Goal: Use online tool/utility: Utilize a website feature to perform a specific function

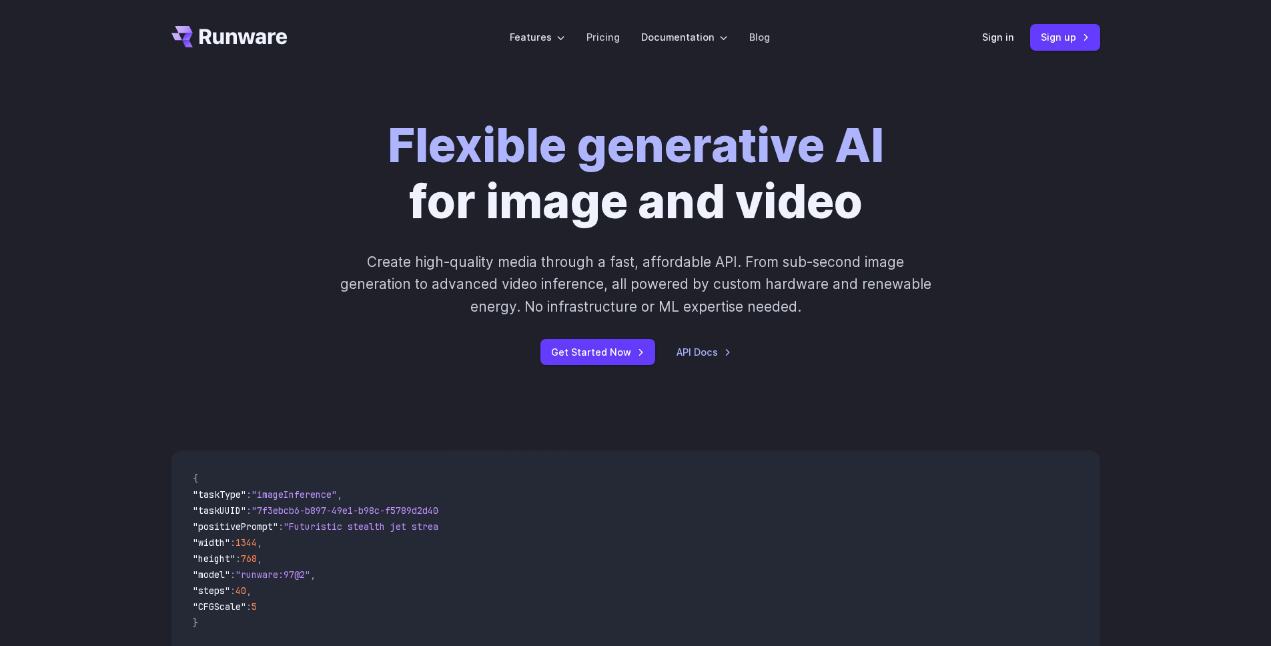
click at [994, 31] on link "Sign in" at bounding box center [998, 36] width 32 height 15
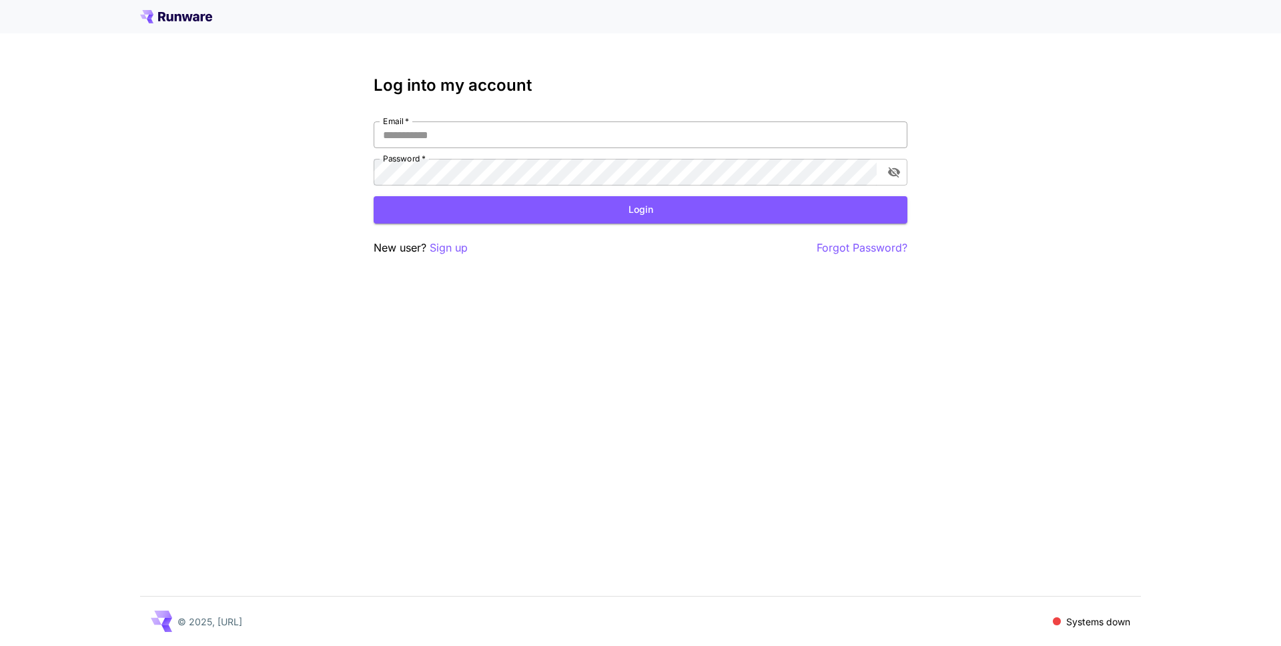
click at [512, 136] on input "Email   *" at bounding box center [641, 134] width 534 height 27
type input "**********"
click at [650, 214] on button "Login" at bounding box center [641, 209] width 534 height 27
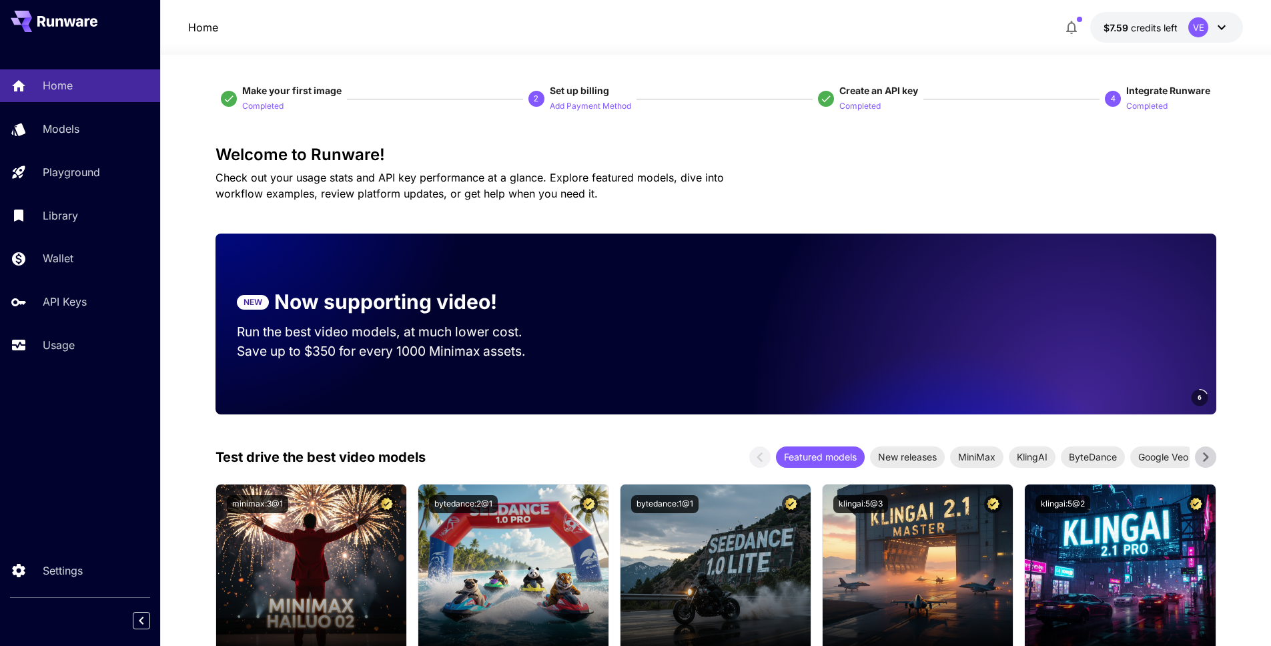
click at [73, 189] on div "Home Models Playground Library Wallet API Keys Usage" at bounding box center [80, 215] width 160 height 292
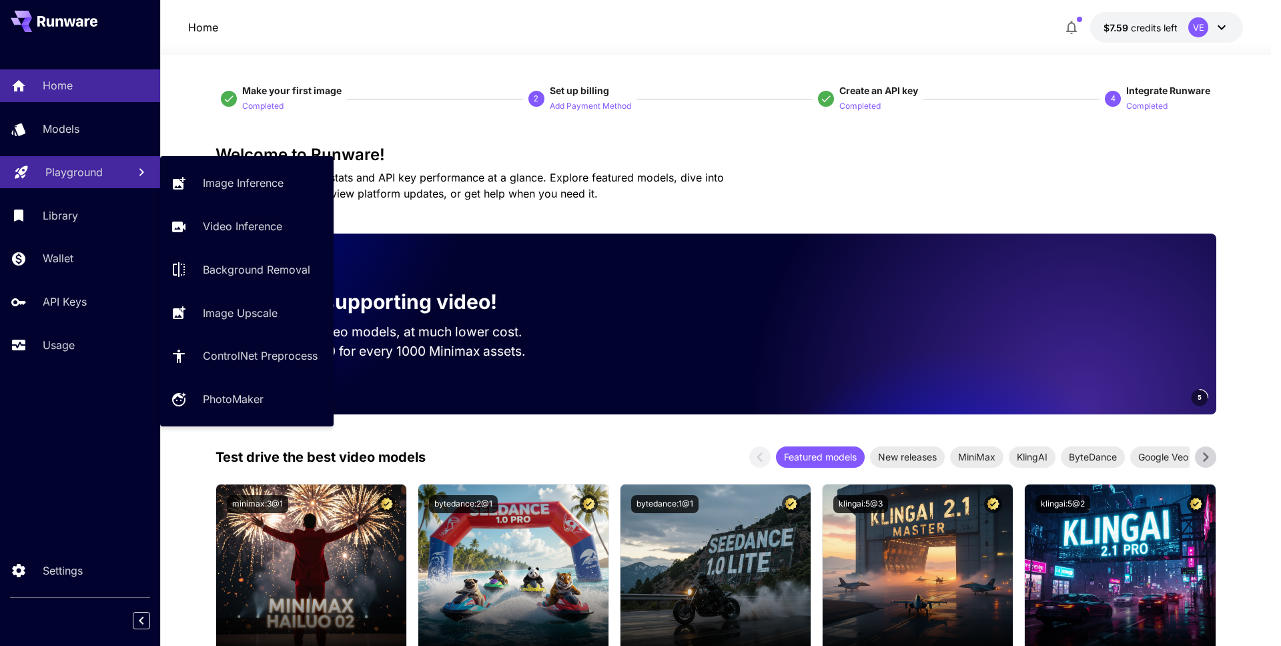
click at [75, 183] on link "Playground" at bounding box center [80, 172] width 160 height 33
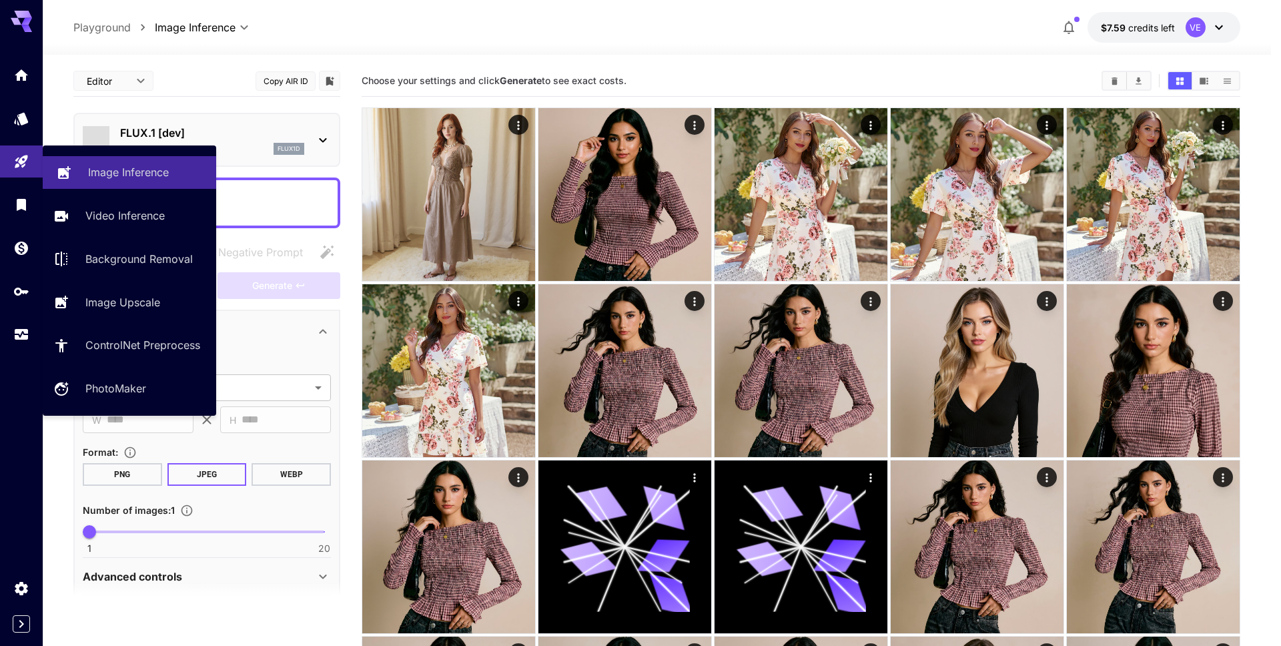
click at [196, 183] on link "Image Inference" at bounding box center [129, 172] width 173 height 33
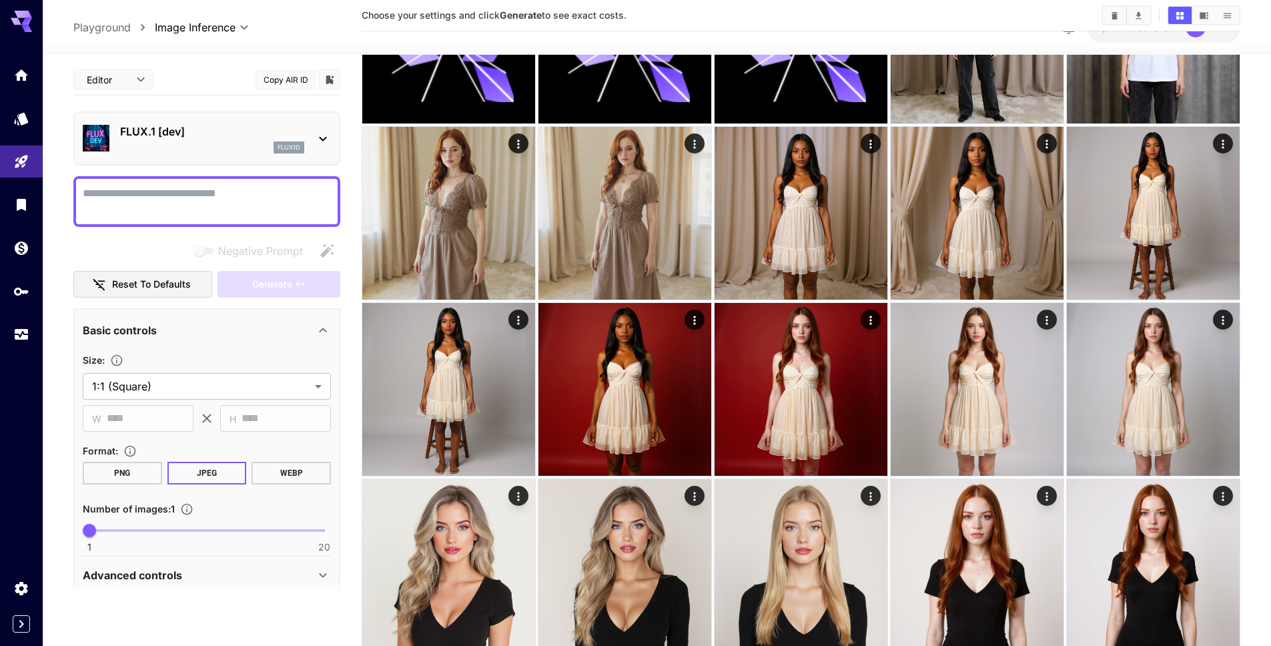
scroll to position [2670, 0]
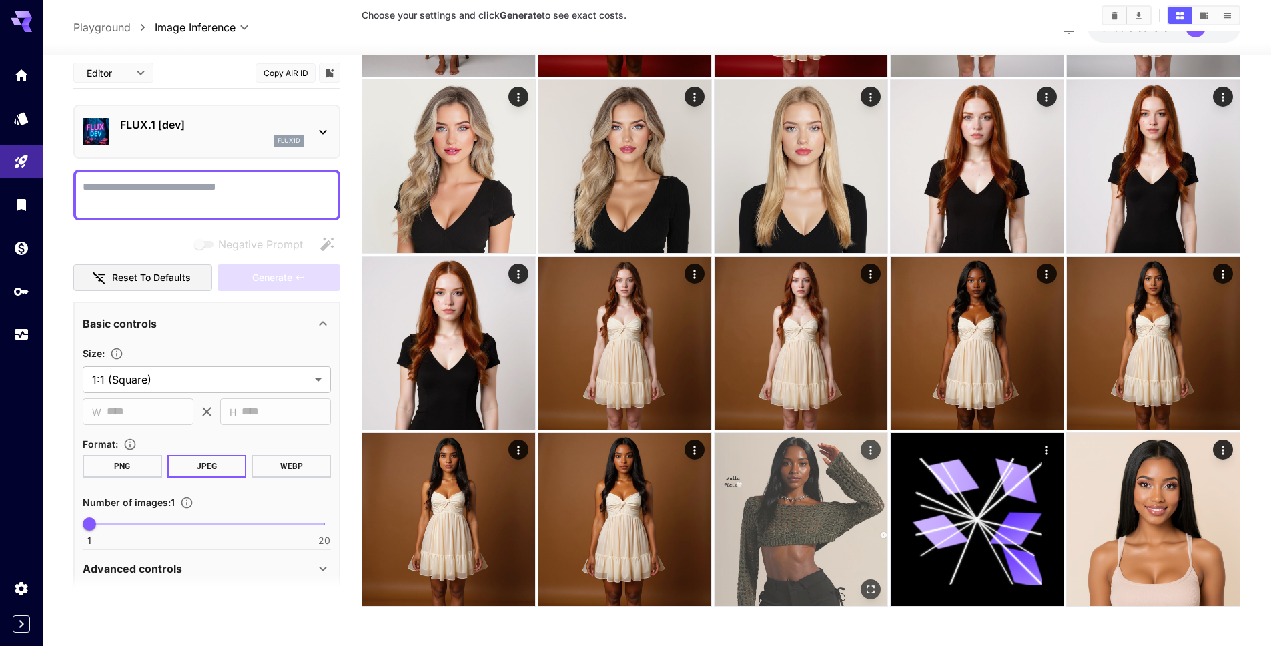
click at [879, 452] on button "Actions" at bounding box center [871, 450] width 20 height 20
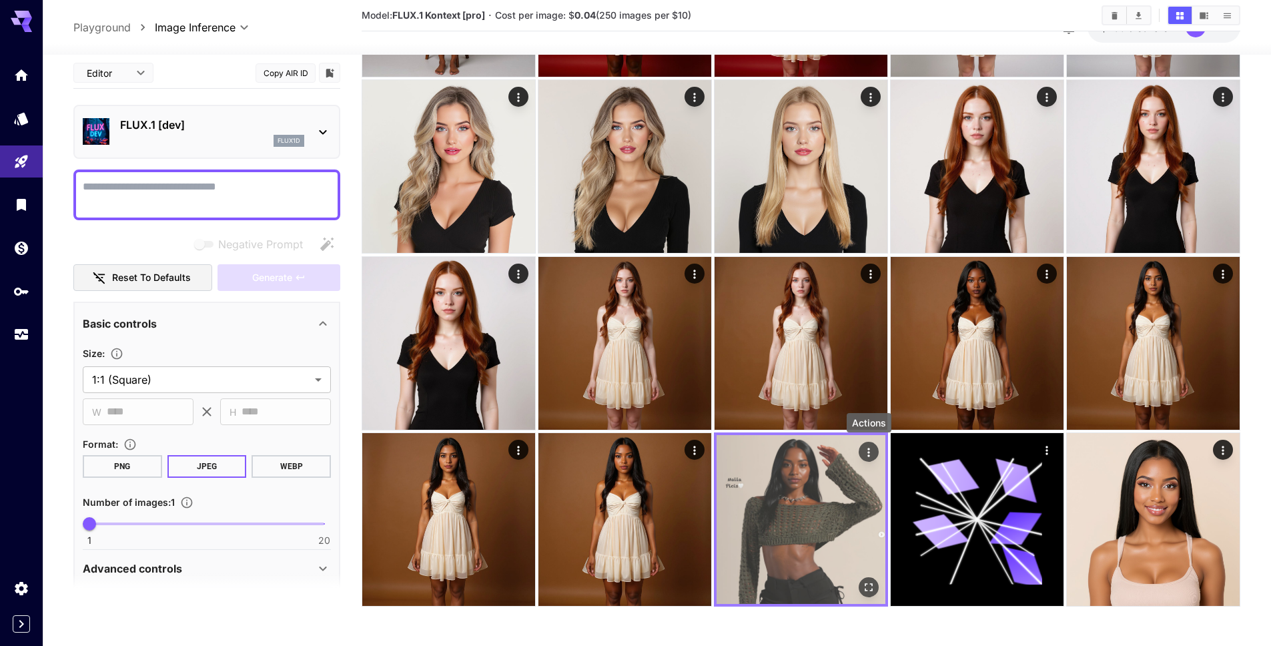
click at [875, 452] on icon "Actions" at bounding box center [868, 451] width 13 height 13
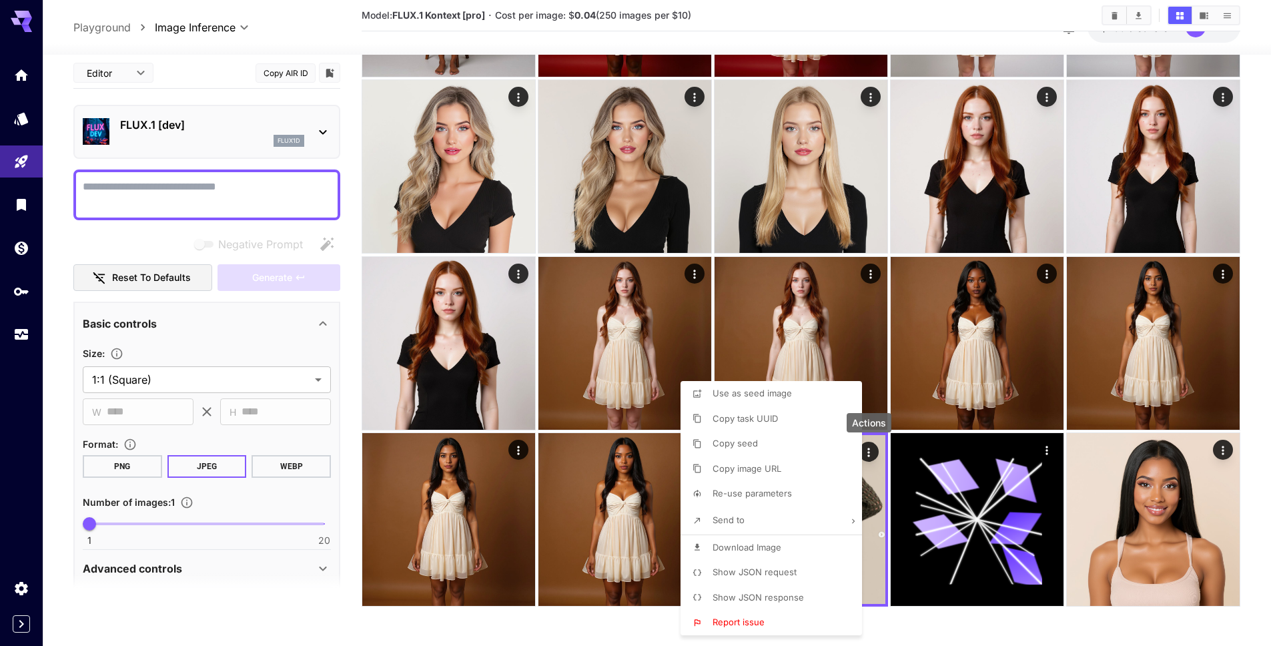
click at [785, 488] on span "Re-use parameters" at bounding box center [751, 493] width 79 height 11
type textarea "**********"
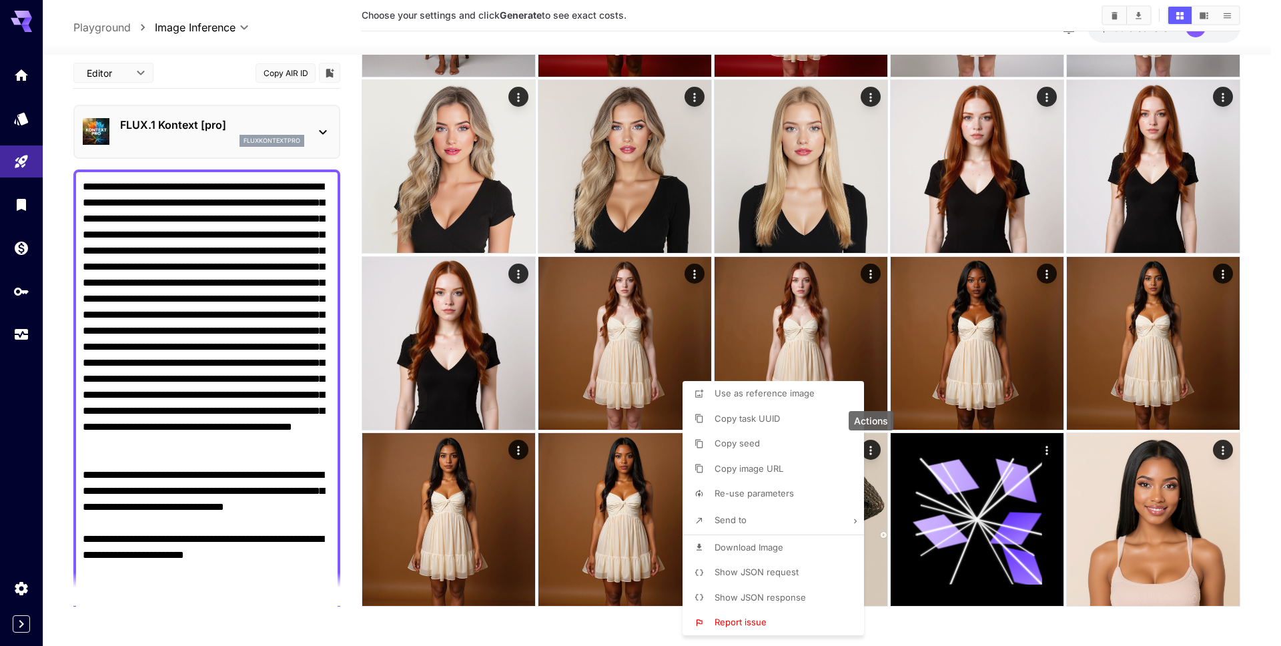
click at [166, 358] on div at bounding box center [640, 323] width 1281 height 646
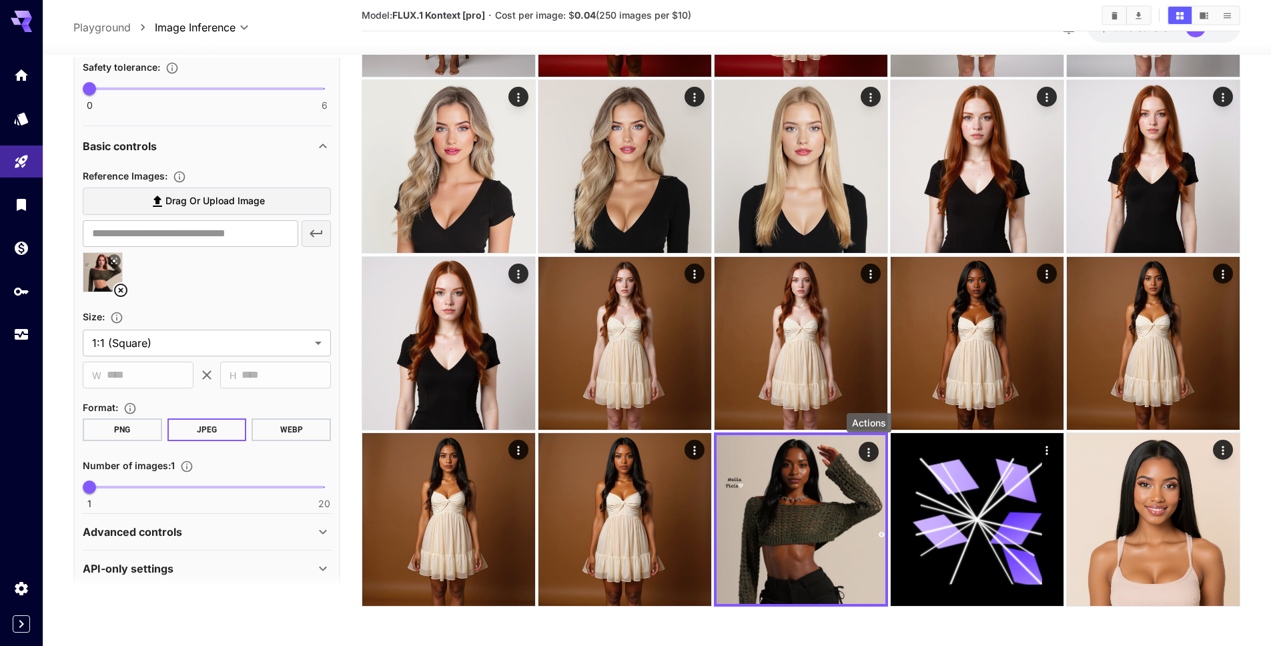
scroll to position [828, 0]
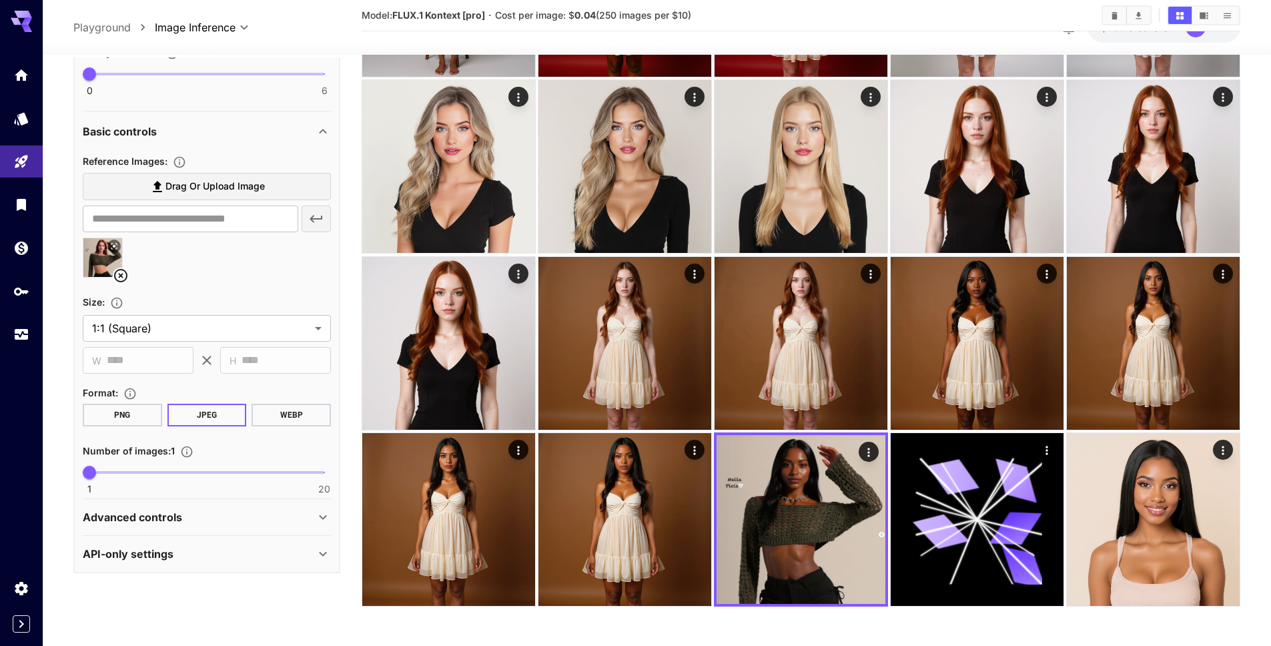
click at [117, 243] on button at bounding box center [113, 245] width 13 height 13
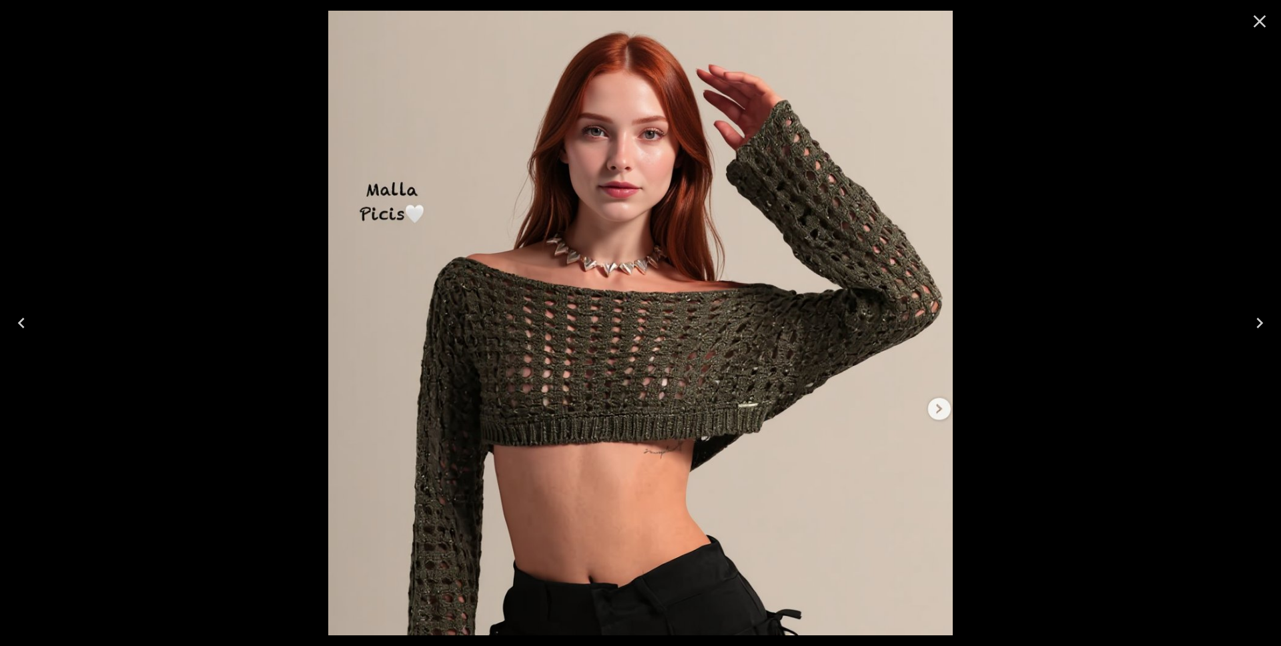
click at [1255, 17] on icon "Close" at bounding box center [1259, 21] width 13 height 13
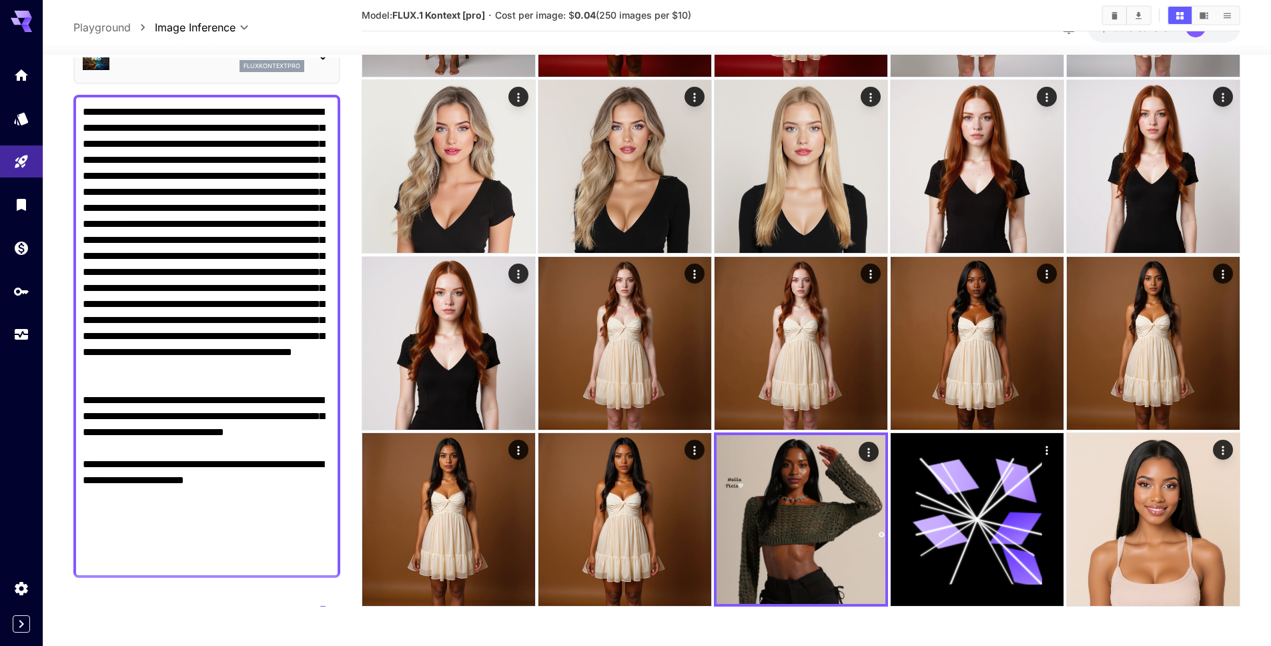
scroll to position [0, 0]
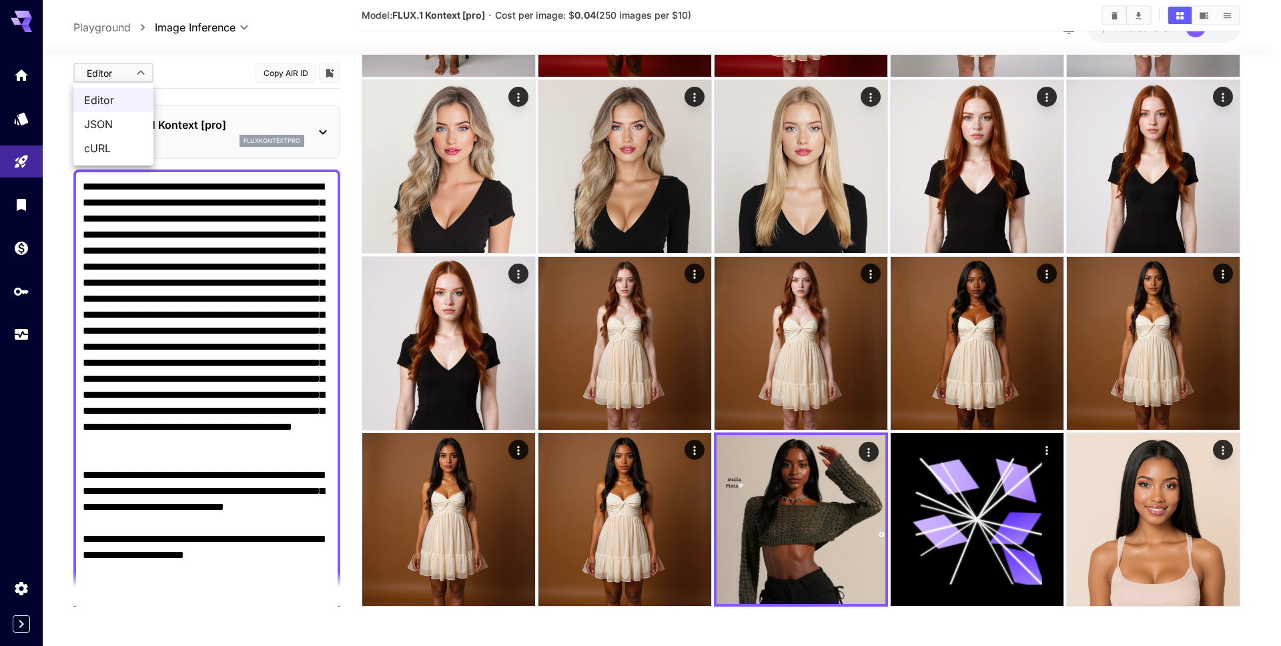
click at [123, 129] on span "JSON" at bounding box center [113, 124] width 59 height 16
type input "****"
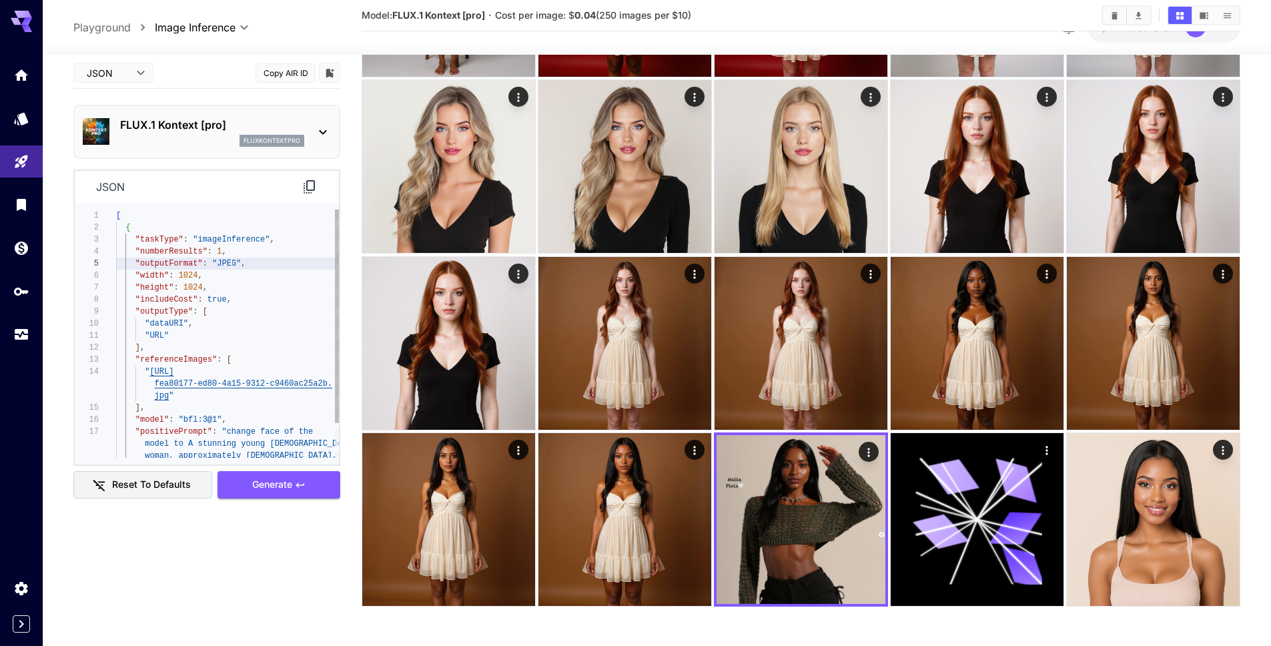
click at [232, 267] on div "[ { "taskType" : "imageInference" , "numberResults" : 1 , "outputFormat" : "JPE…" at bounding box center [227, 353] width 223 height 288
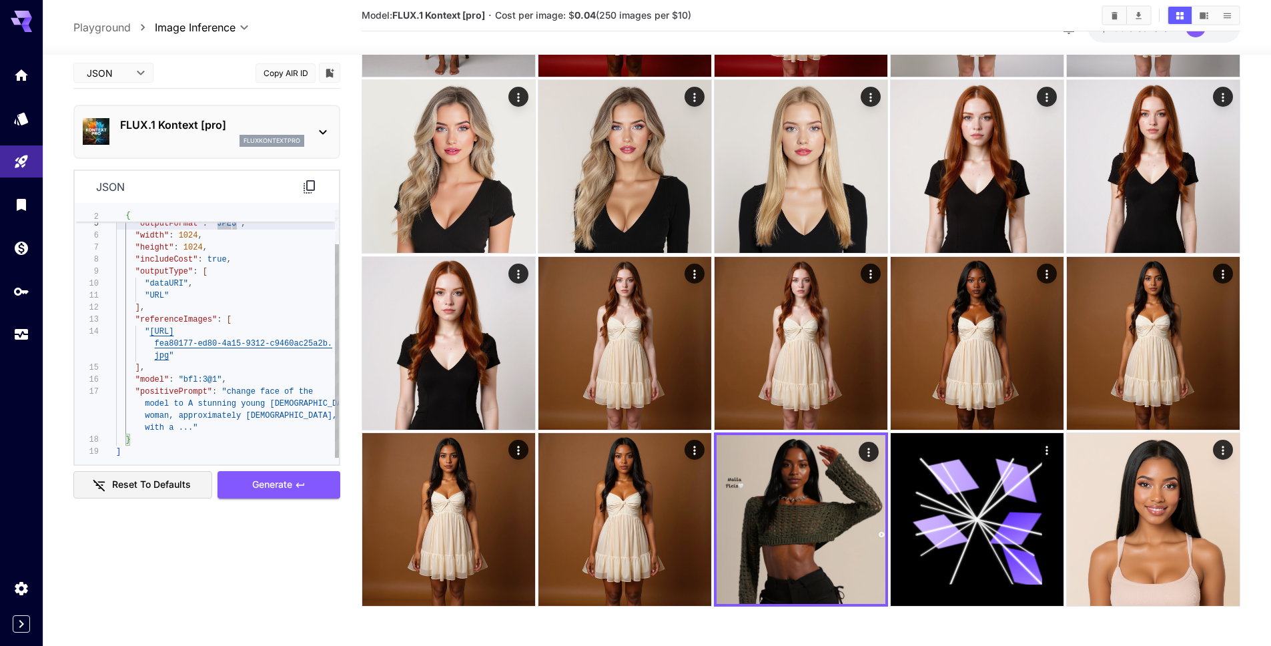
type textarea "**********"
drag, startPoint x: 216, startPoint y: 380, endPoint x: 181, endPoint y: 382, distance: 34.8
click at [181, 382] on div ""numberResults" : 1 , "outputFormat" : "JPEG" , "width" : 1024 , "height" : 102…" at bounding box center [227, 313] width 223 height 288
click at [7, 292] on link at bounding box center [21, 291] width 43 height 33
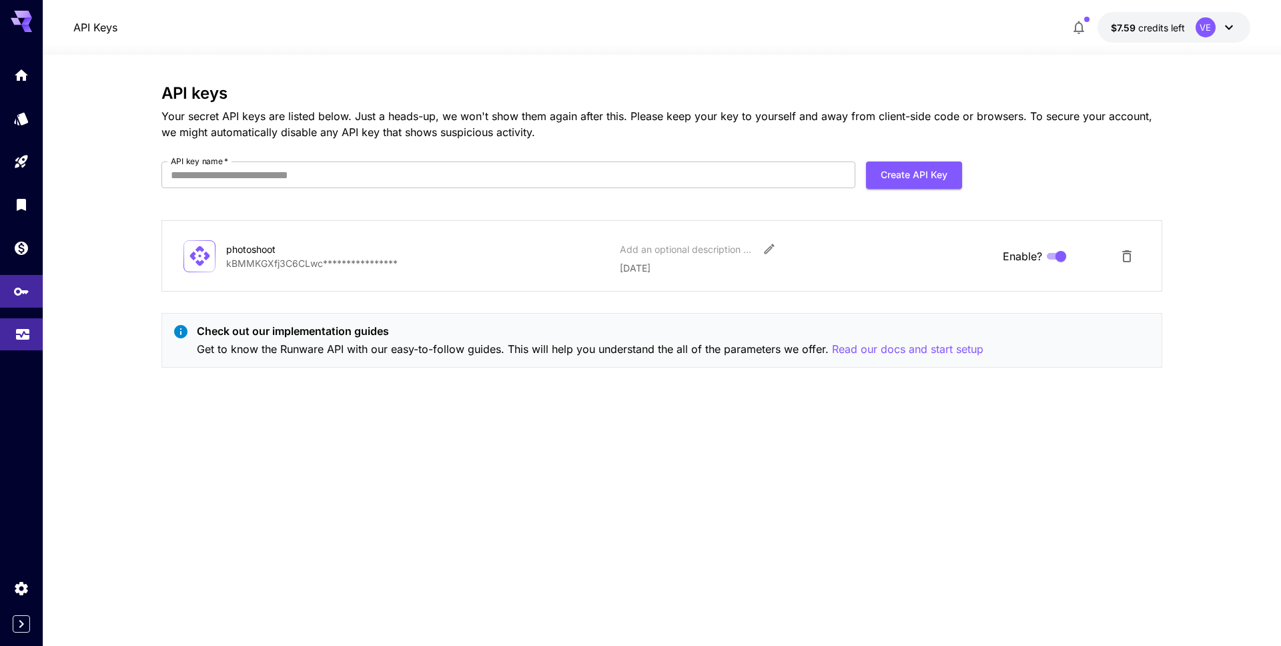
click at [37, 327] on link at bounding box center [21, 334] width 43 height 33
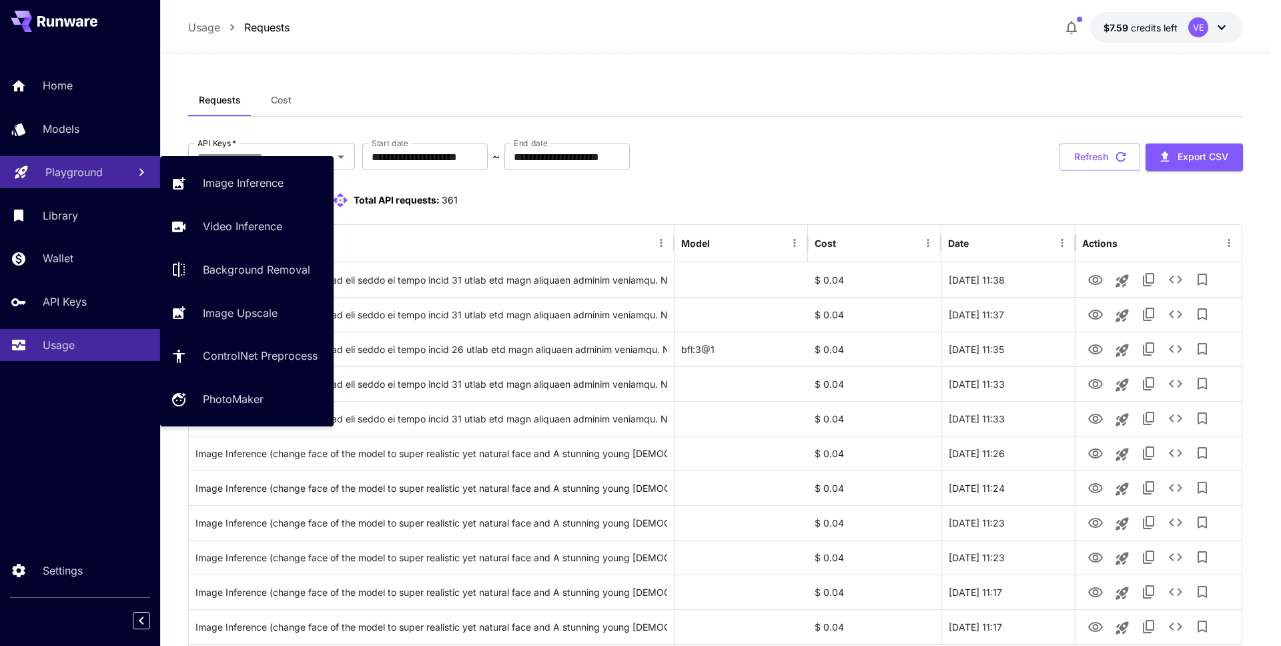
click at [87, 173] on p "Playground" at bounding box center [73, 172] width 57 height 16
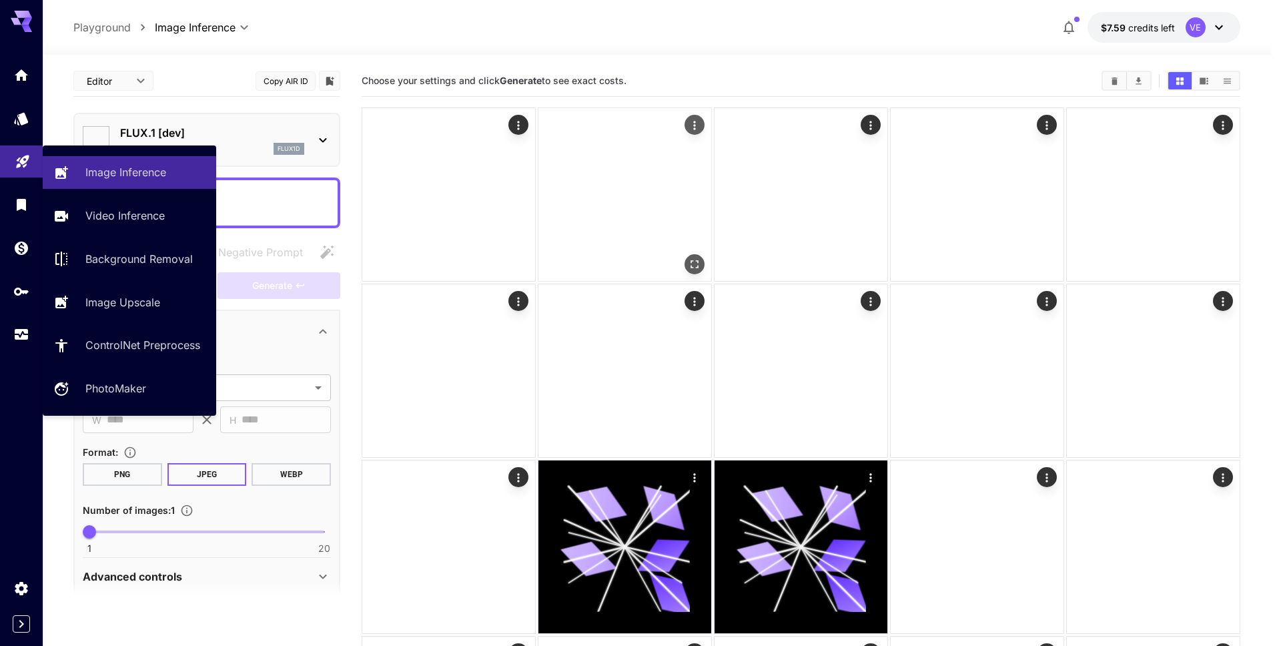
type input "**********"
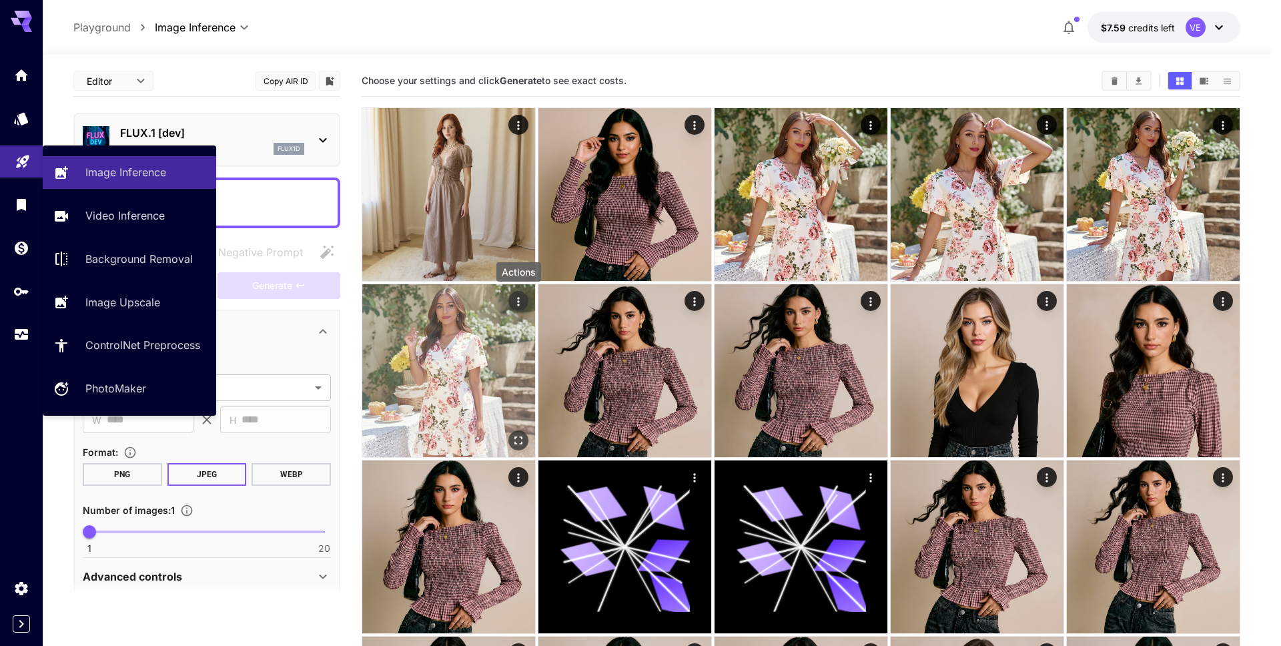
click at [514, 302] on icon "Actions" at bounding box center [518, 301] width 13 height 13
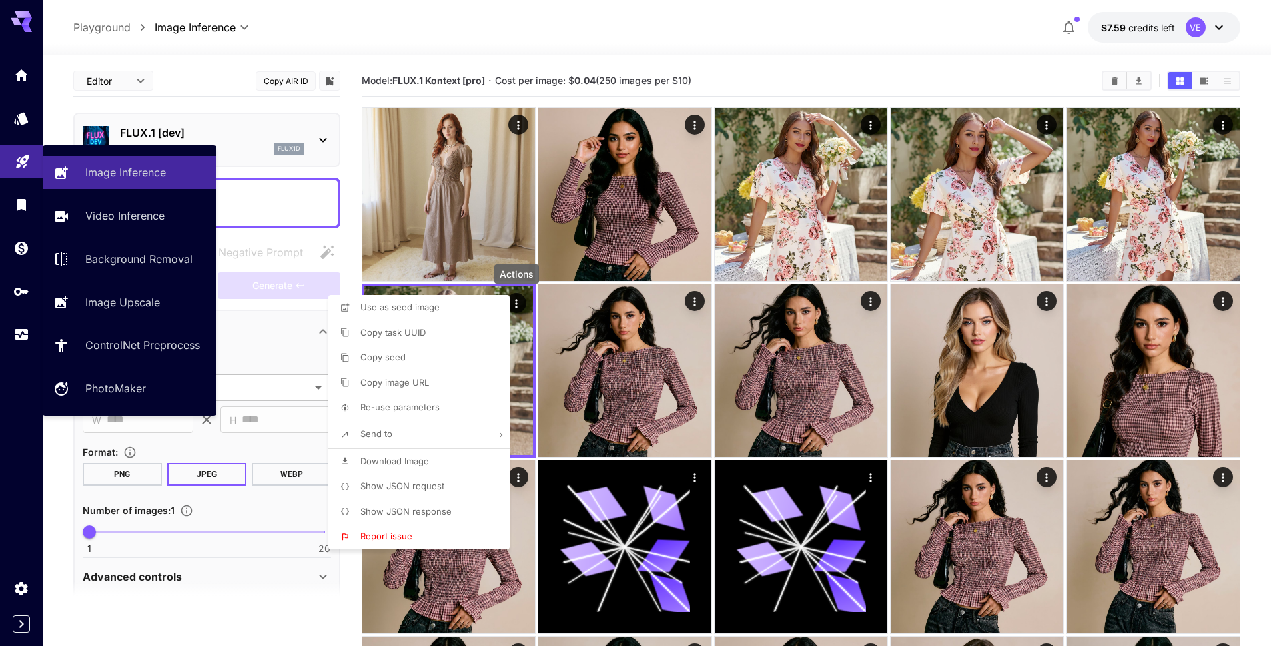
click at [402, 400] on li "Re-use parameters" at bounding box center [422, 407] width 189 height 25
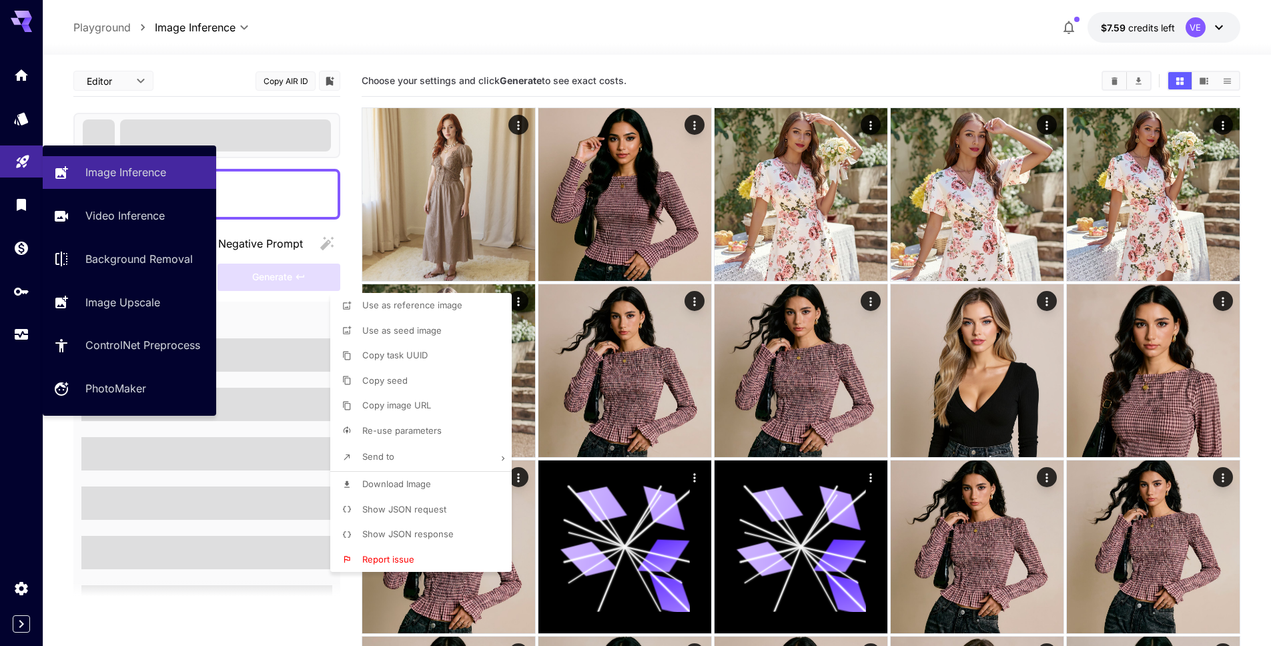
type textarea "**********"
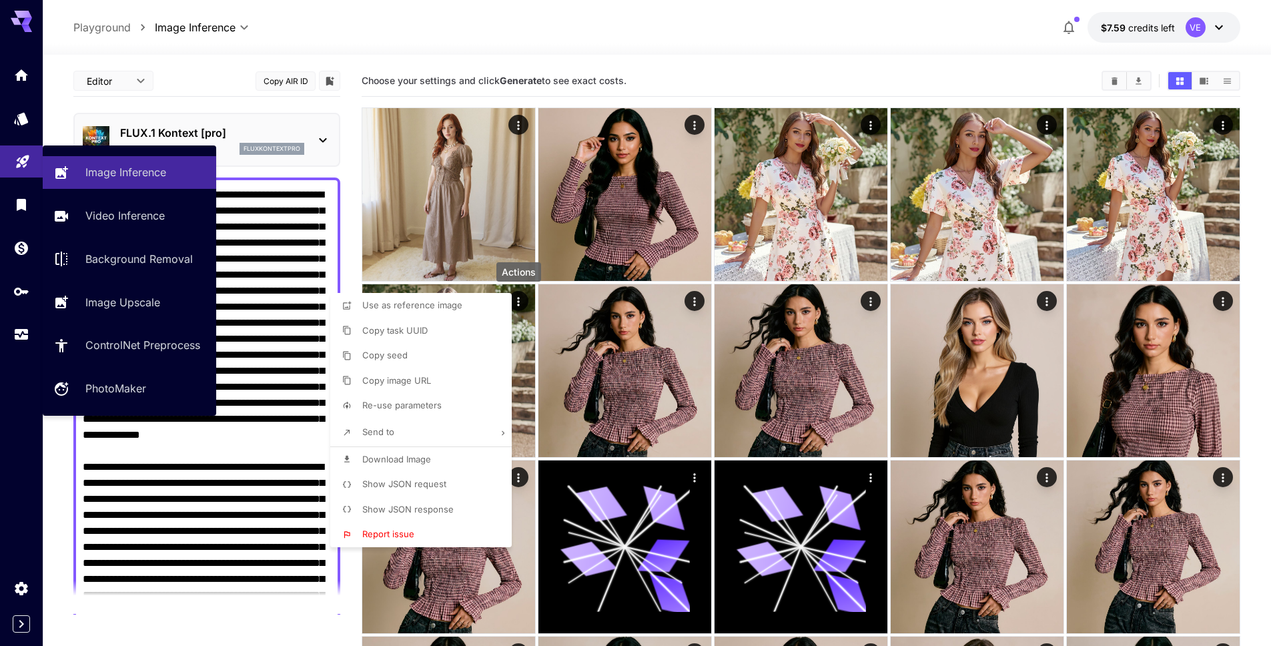
click at [282, 105] on div at bounding box center [640, 323] width 1281 height 646
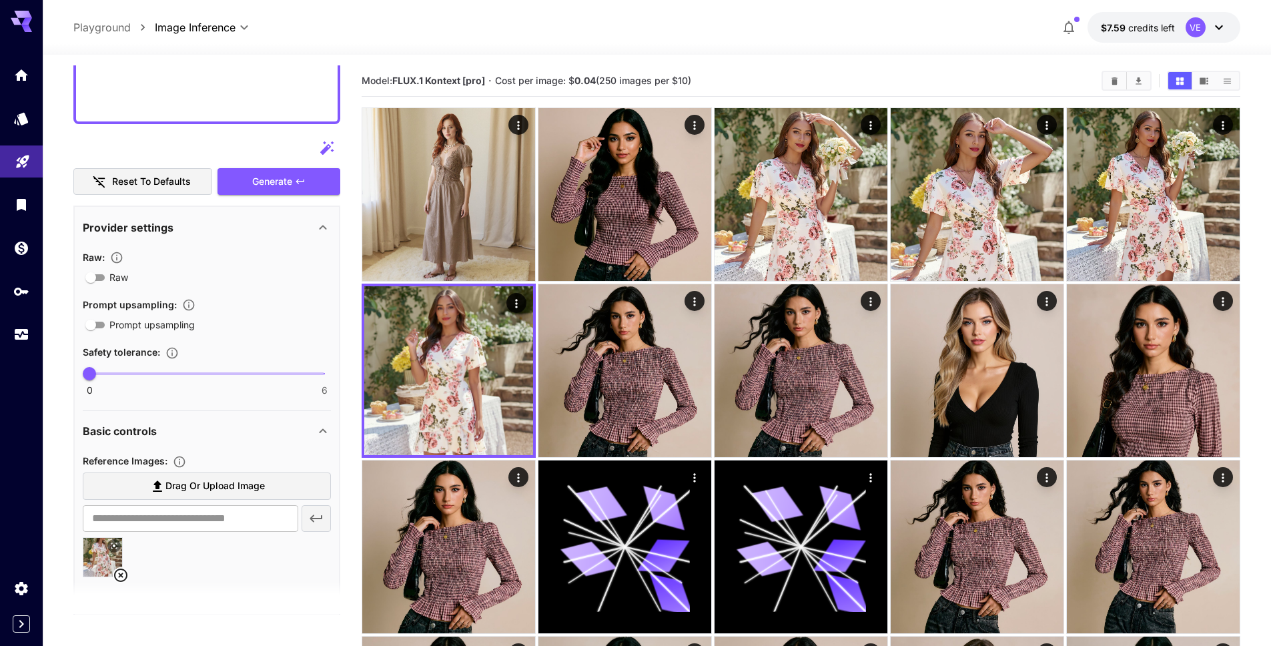
scroll to position [1020, 0]
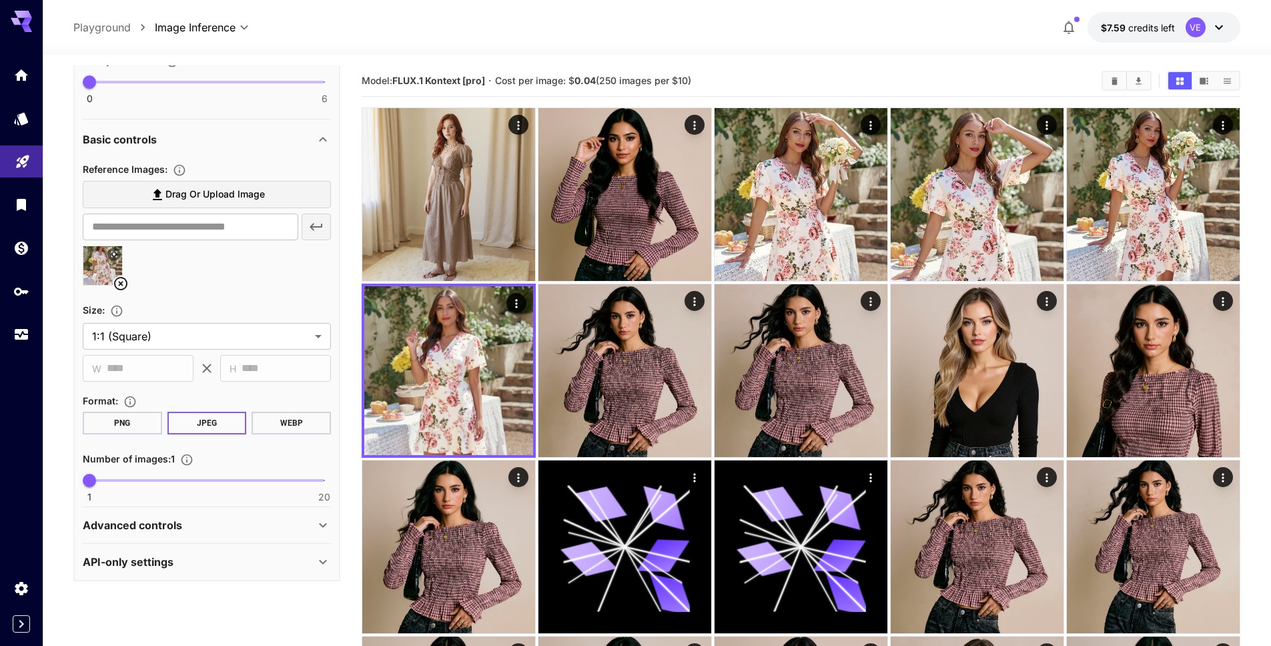
click at [117, 257] on icon at bounding box center [114, 254] width 8 height 8
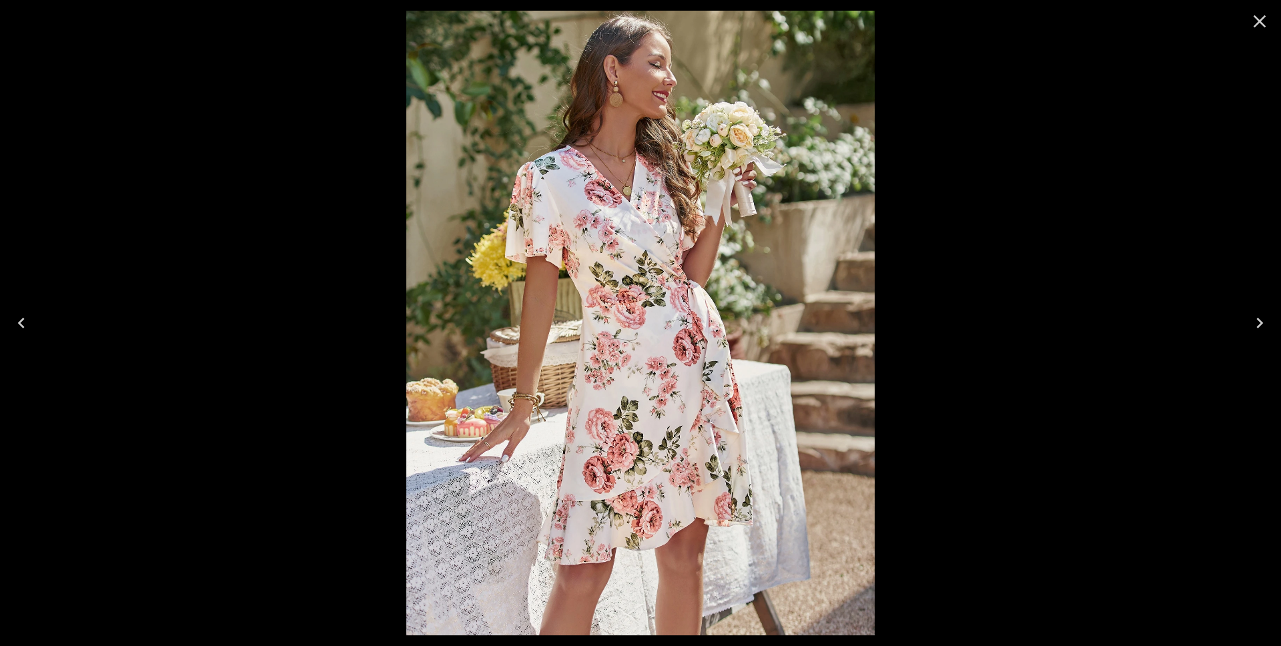
click at [1265, 23] on icon "Close" at bounding box center [1259, 21] width 21 height 21
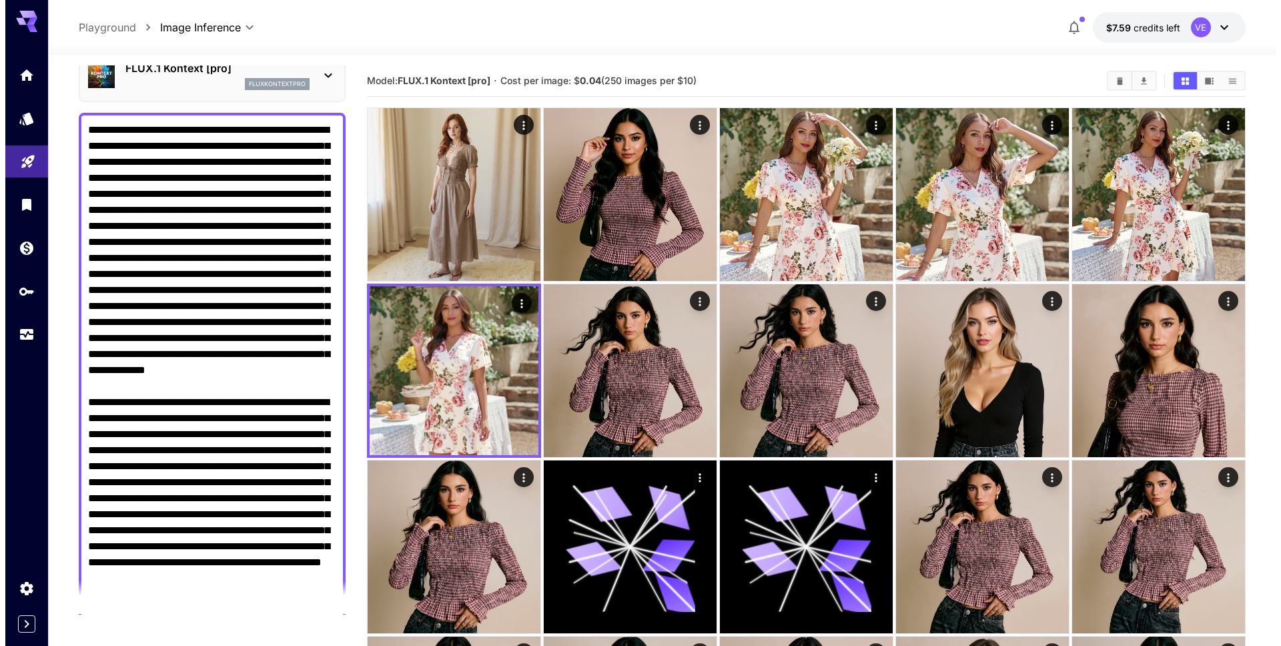
scroll to position [0, 0]
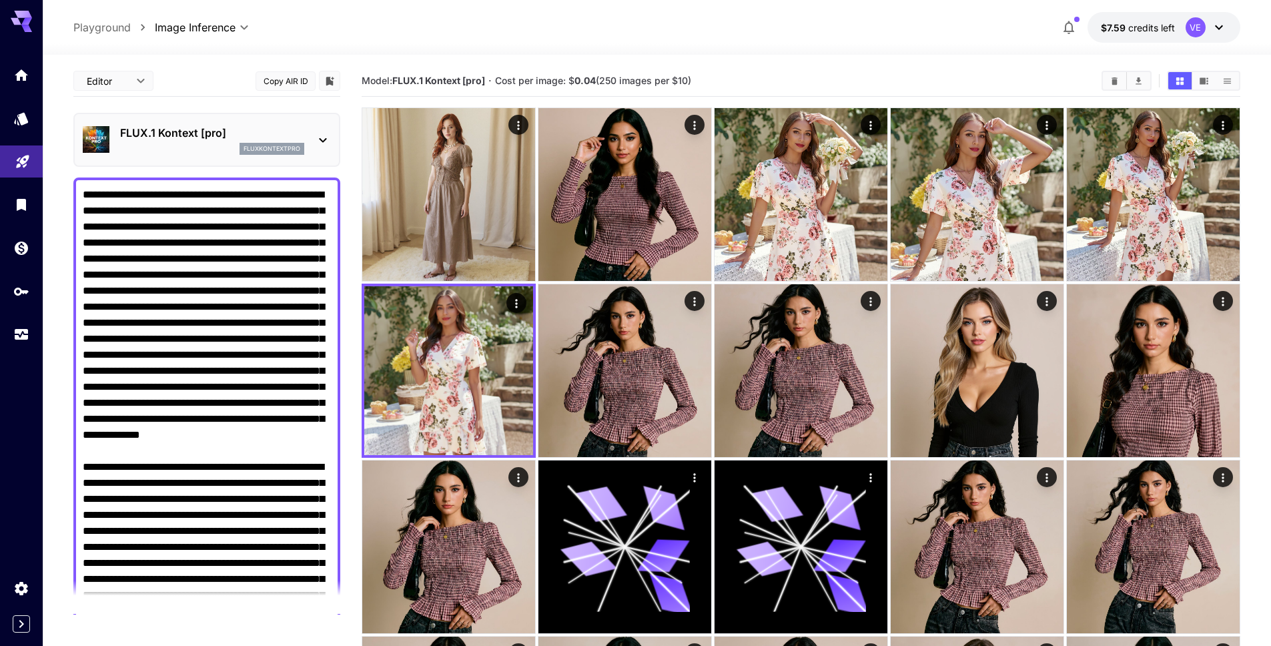
click at [206, 150] on div "fluxkontextpro" at bounding box center [212, 149] width 184 height 12
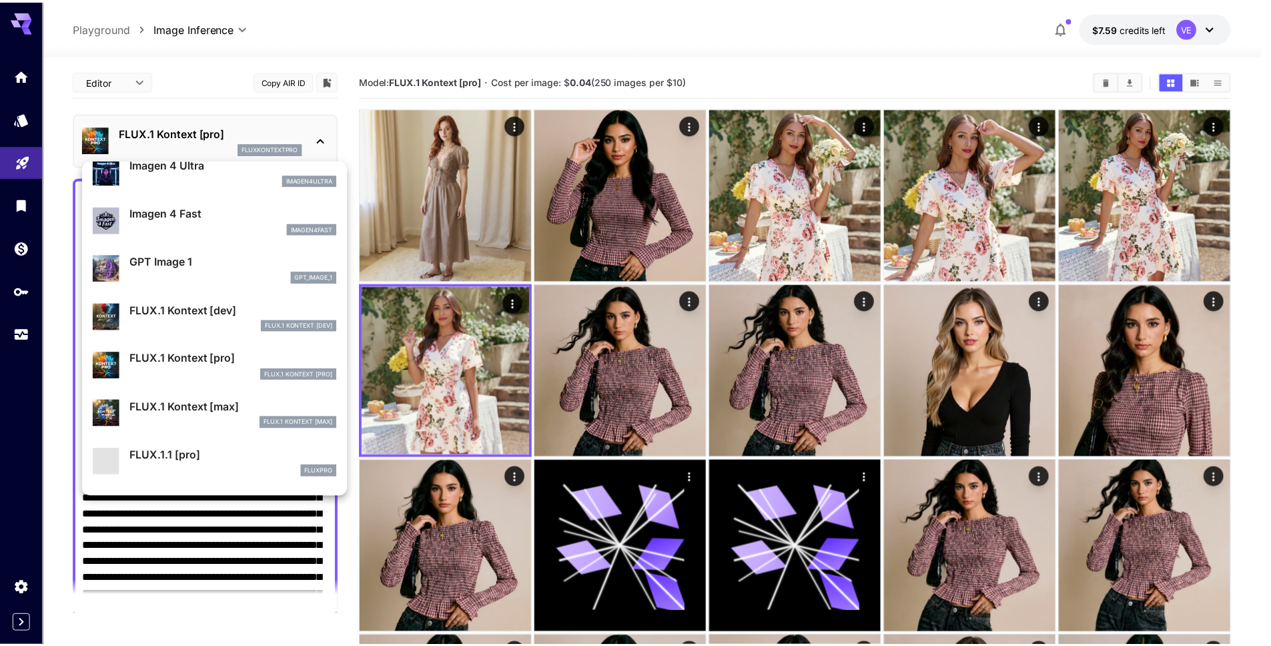
scroll to position [663, 0]
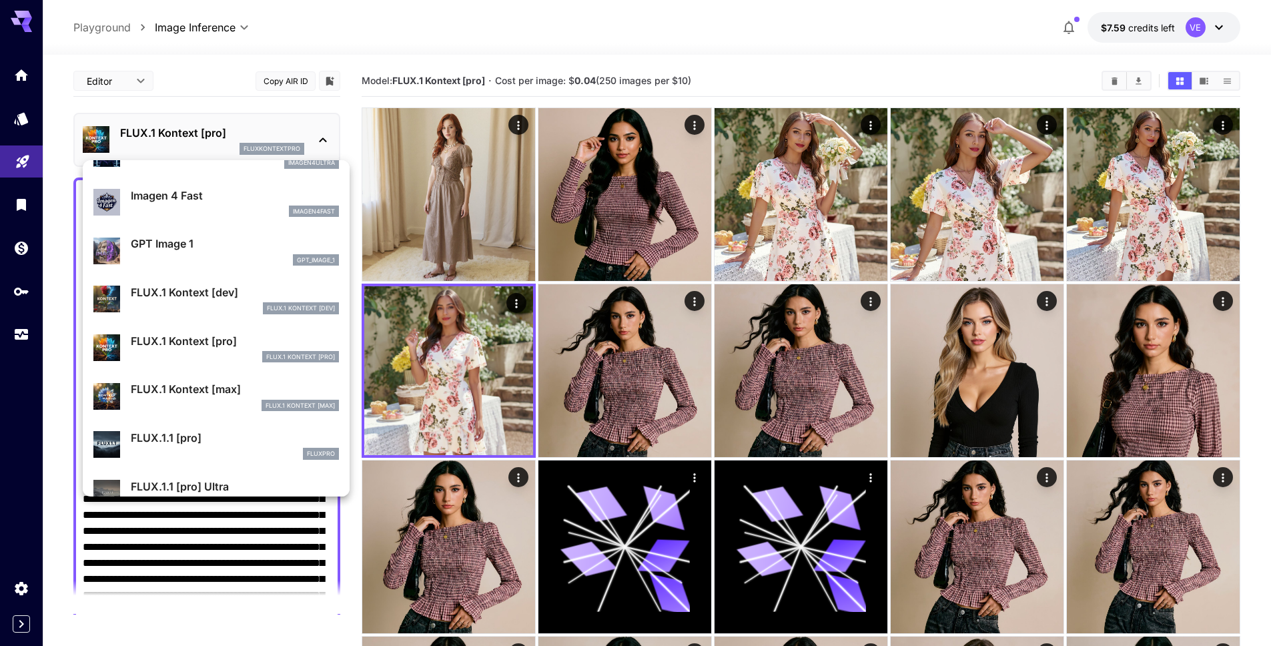
click at [217, 291] on p "FLUX.1 Kontext [dev]" at bounding box center [235, 292] width 208 height 16
type input "****"
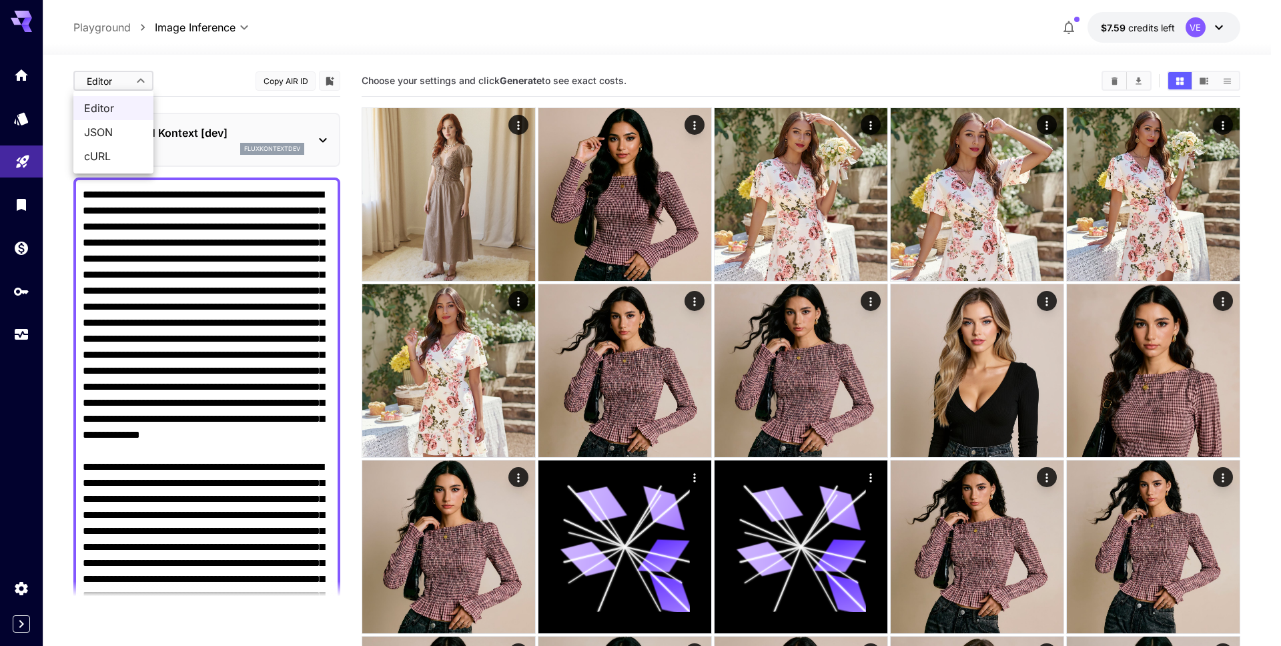
click at [122, 137] on span "JSON" at bounding box center [113, 132] width 59 height 16
type input "****"
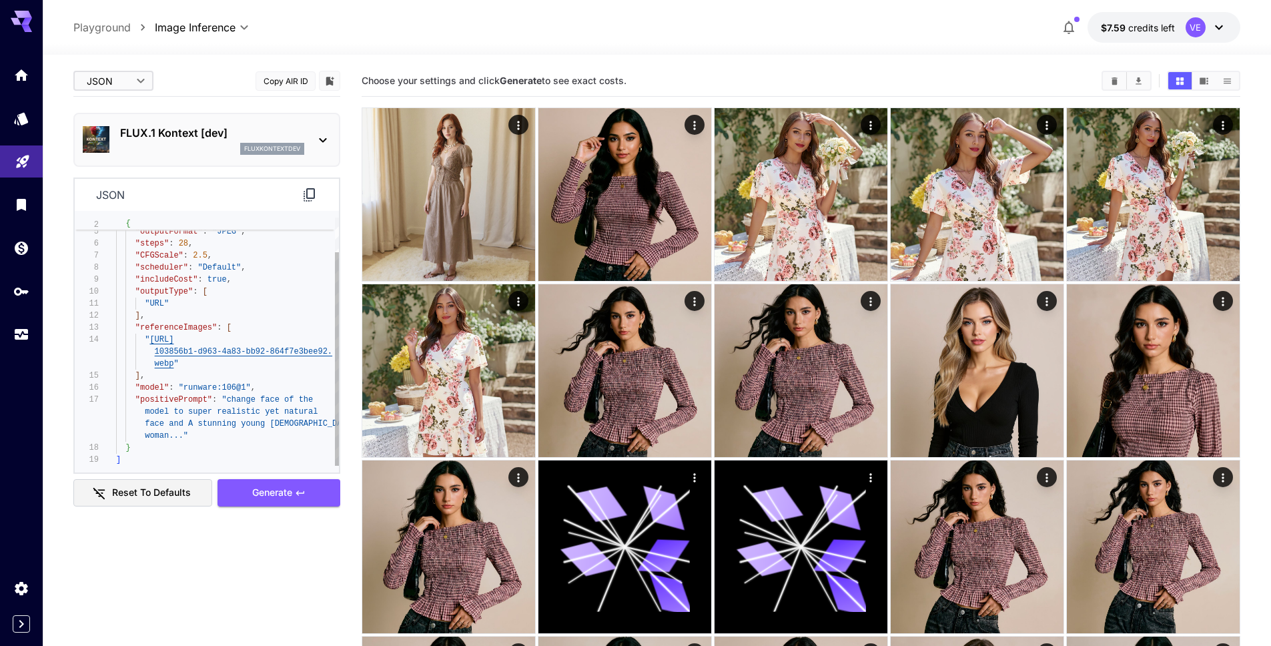
type textarea "**********"
click at [195, 384] on div ""numberResults" : 1 , "outputFormat" : "JPEG" , "steps" : 28 , "CFGScale" : 2.5…" at bounding box center [227, 321] width 223 height 288
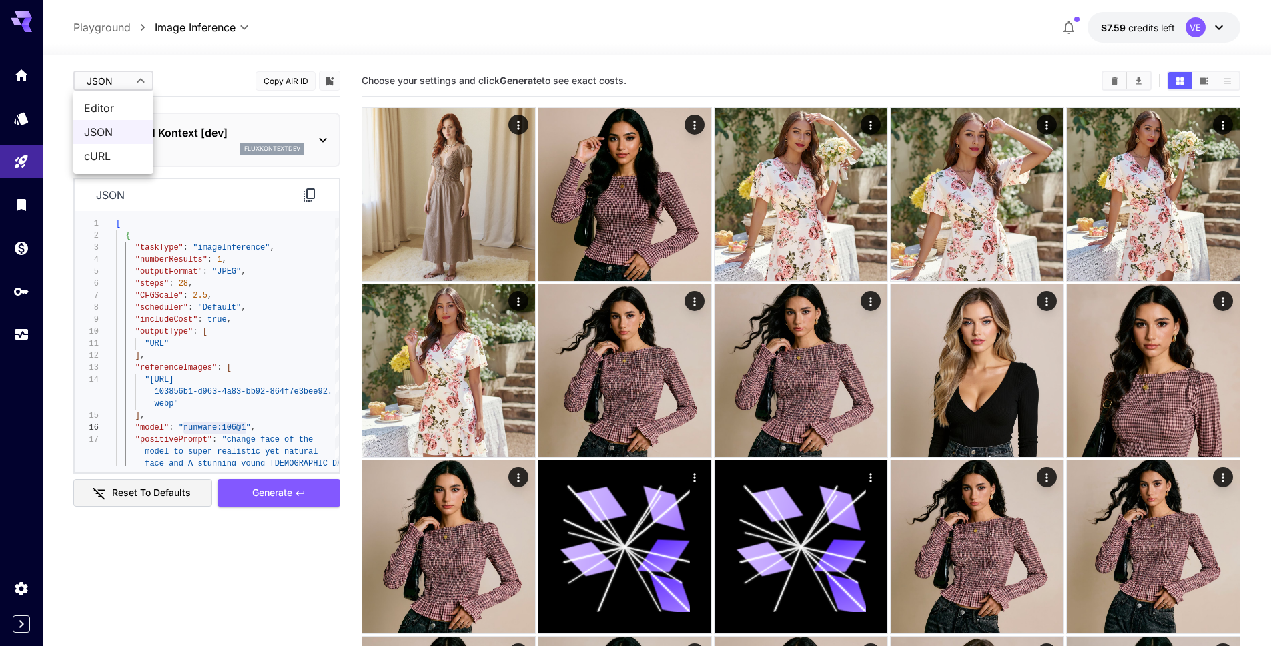
click at [128, 101] on span "Editor" at bounding box center [113, 108] width 59 height 16
type input "****"
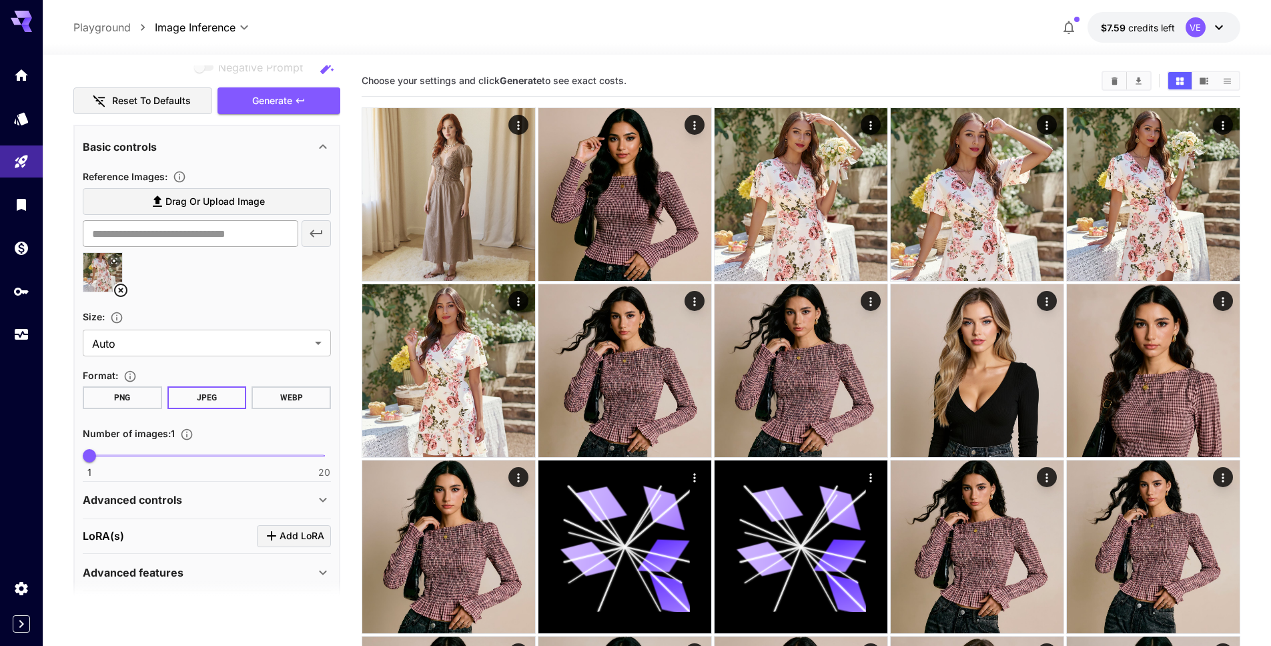
scroll to position [801, 0]
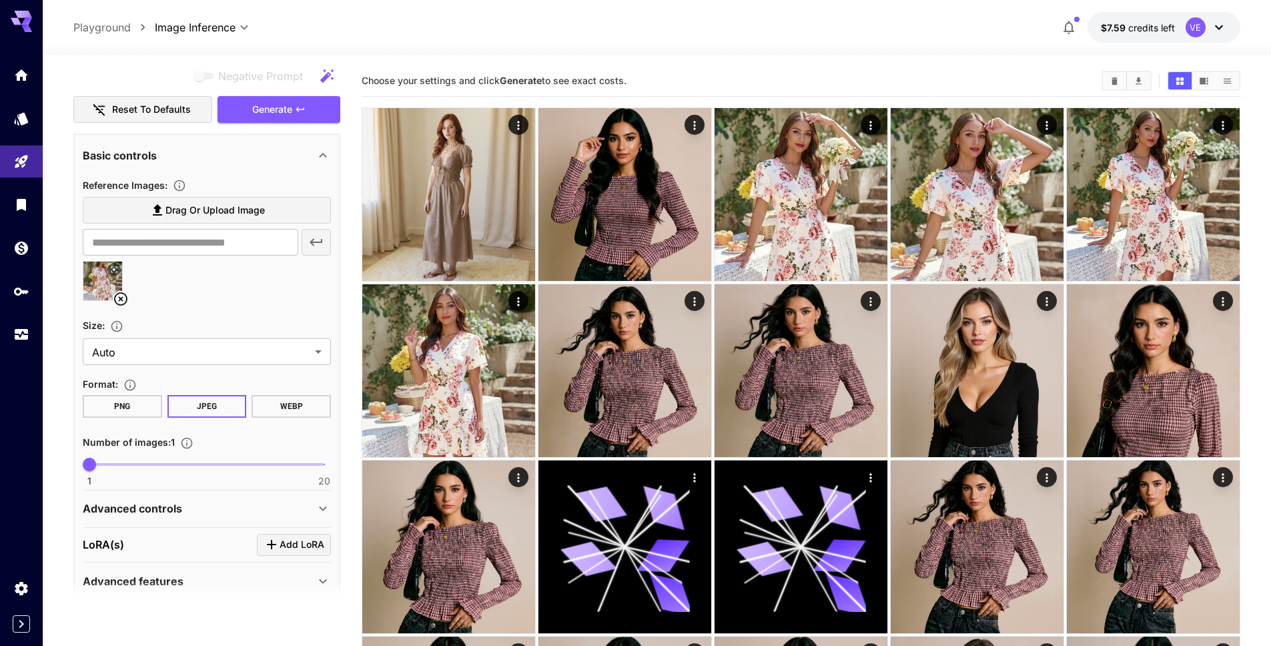
click at [100, 278] on img at bounding box center [102, 281] width 39 height 39
type input "**********"
click at [116, 270] on icon at bounding box center [114, 270] width 8 height 8
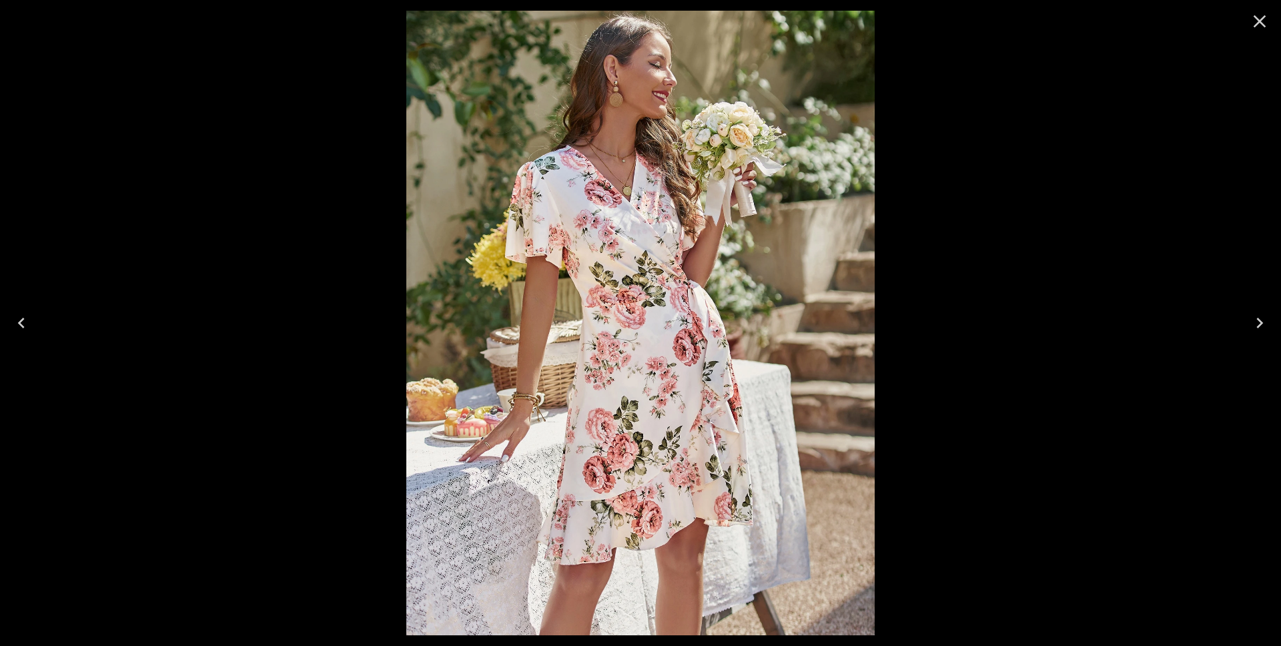
click at [1270, 17] on button "Close" at bounding box center [1259, 21] width 32 height 32
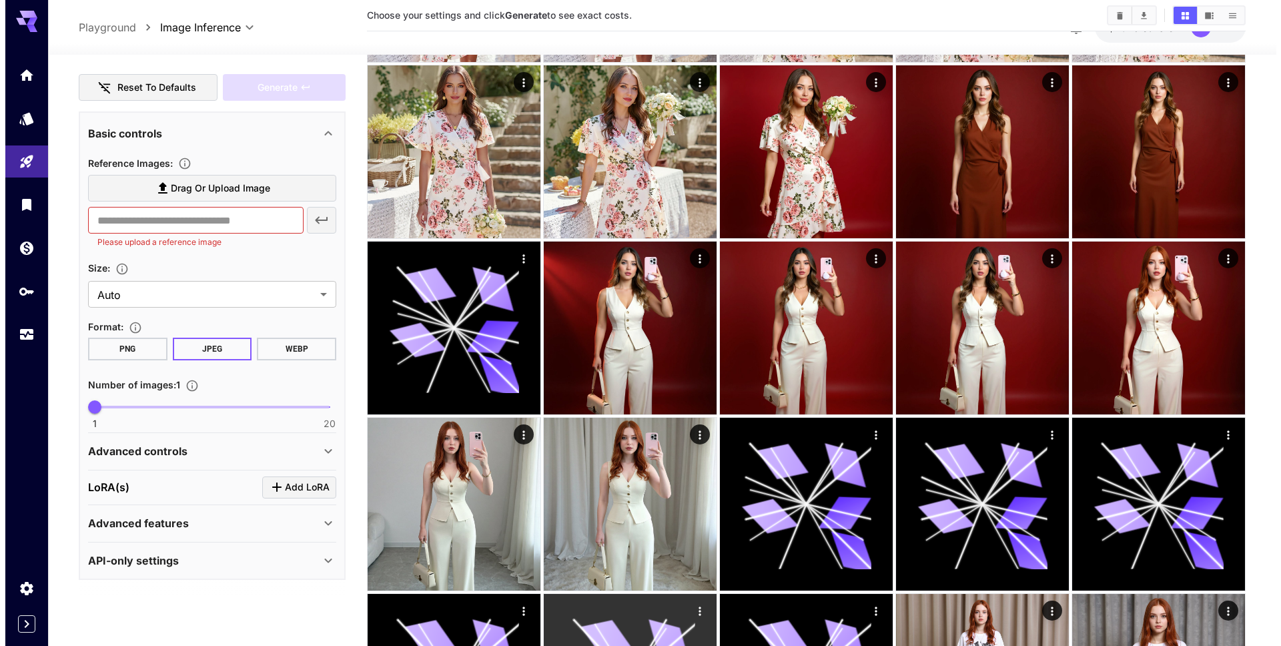
scroll to position [1828, 0]
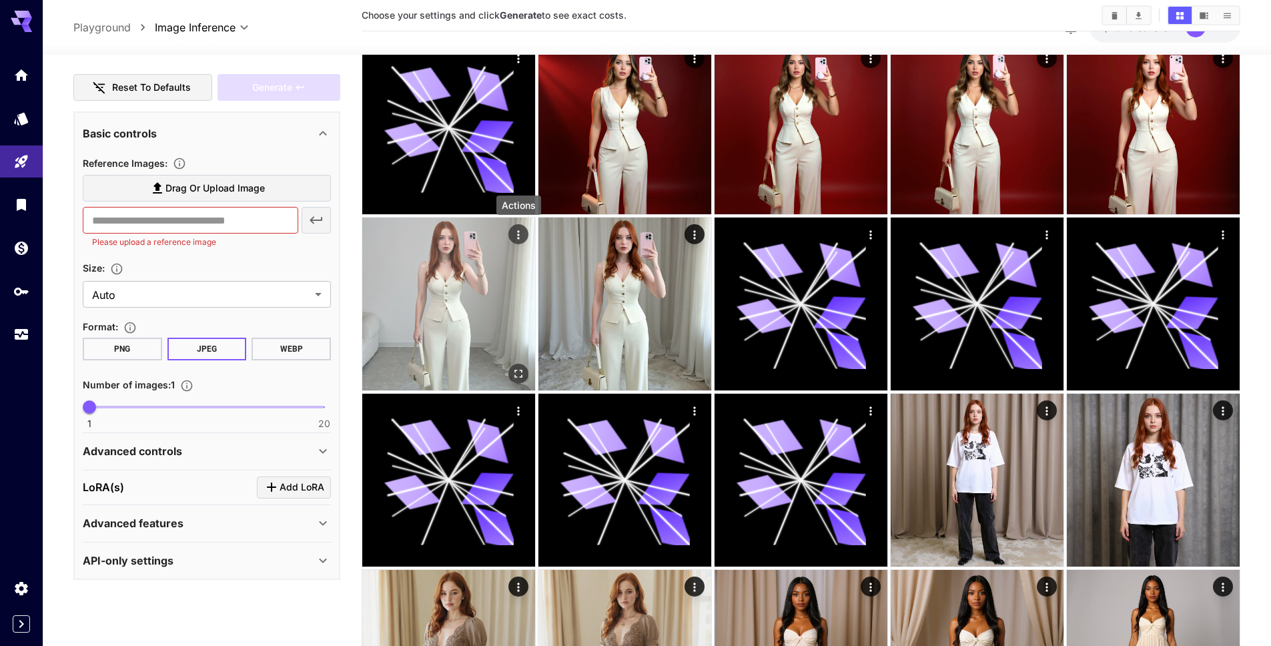
click at [516, 237] on icon "Actions" at bounding box center [518, 234] width 13 height 13
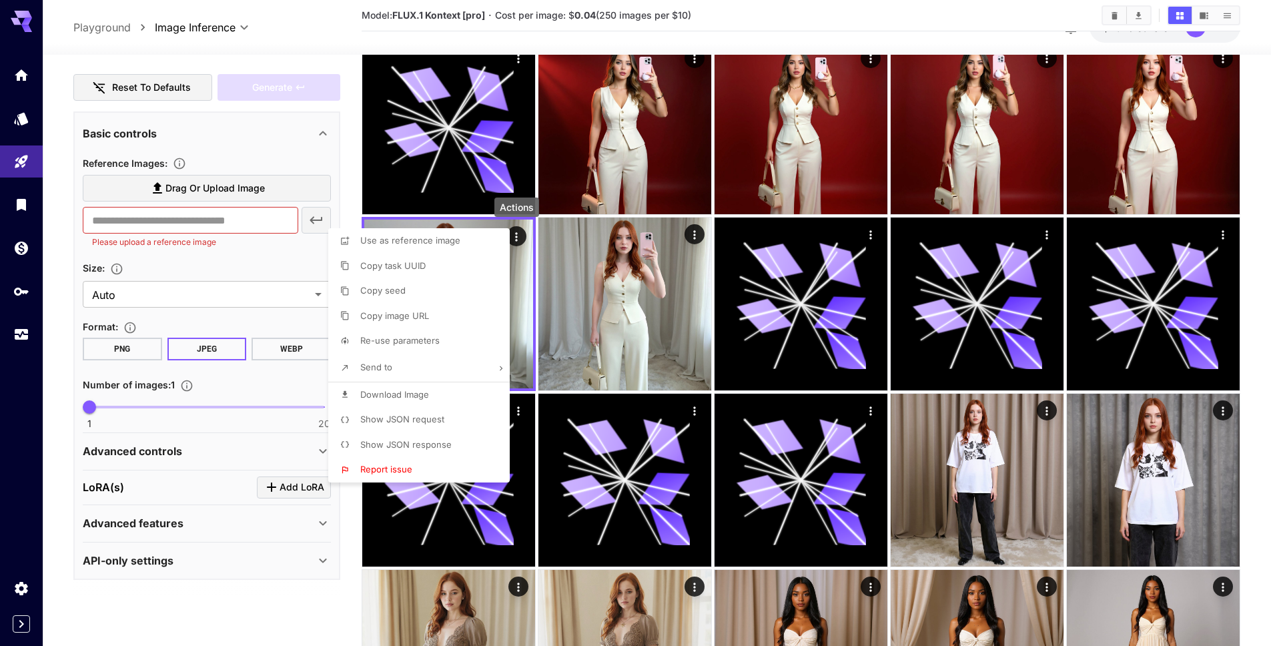
click at [408, 335] on span "Re-use parameters" at bounding box center [399, 340] width 79 height 11
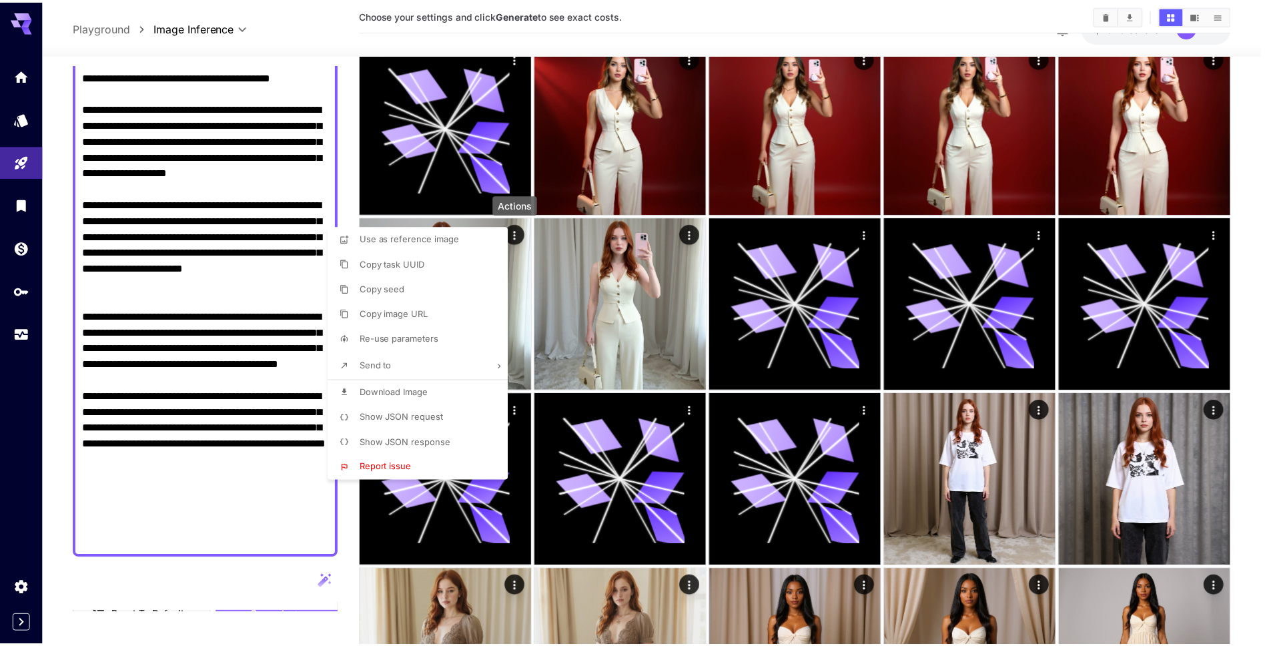
scroll to position [725, 0]
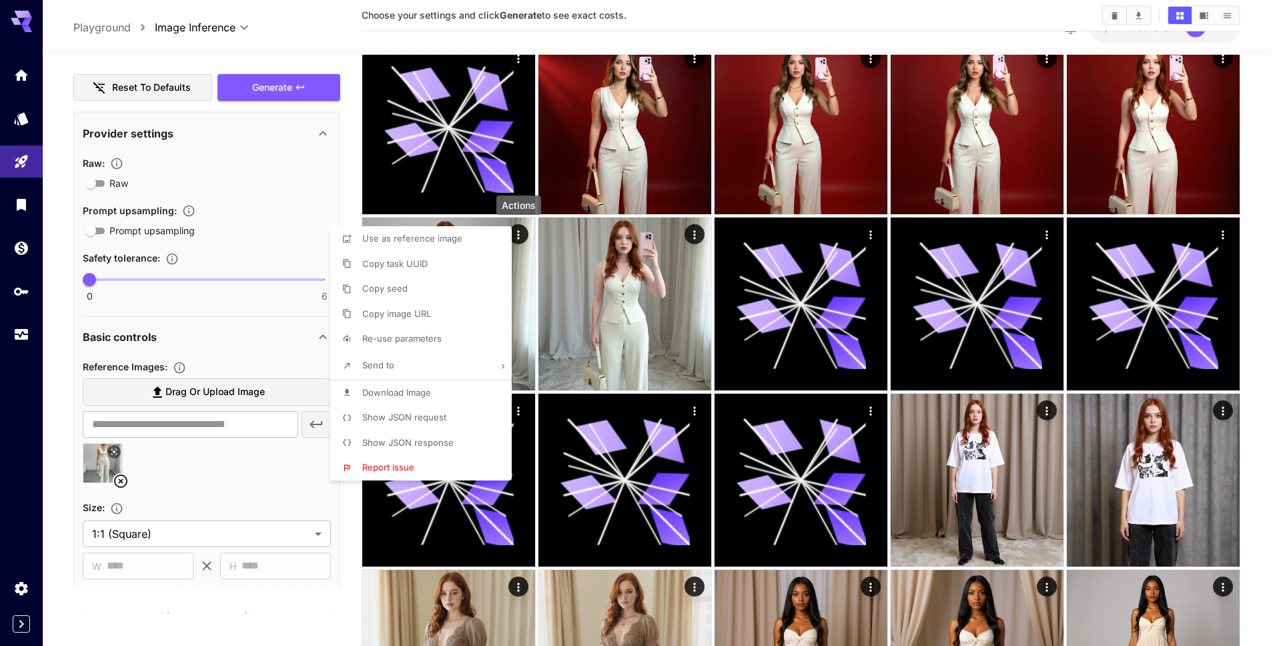
click at [155, 456] on div at bounding box center [640, 323] width 1281 height 646
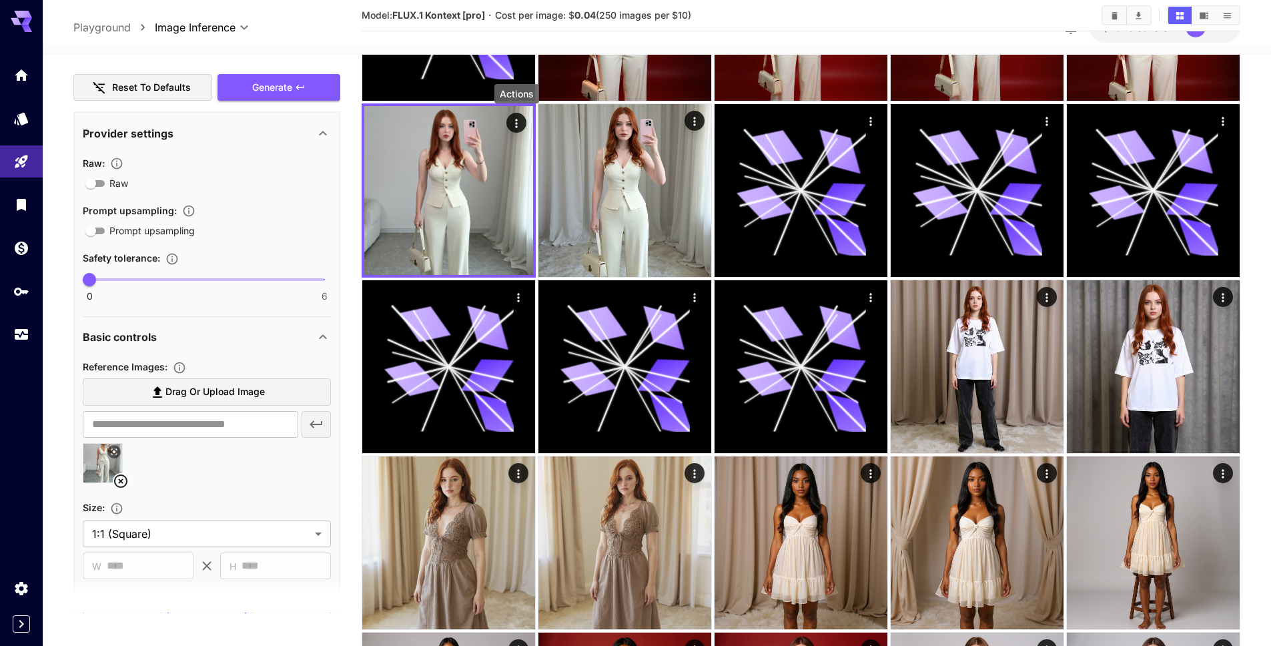
scroll to position [1949, 0]
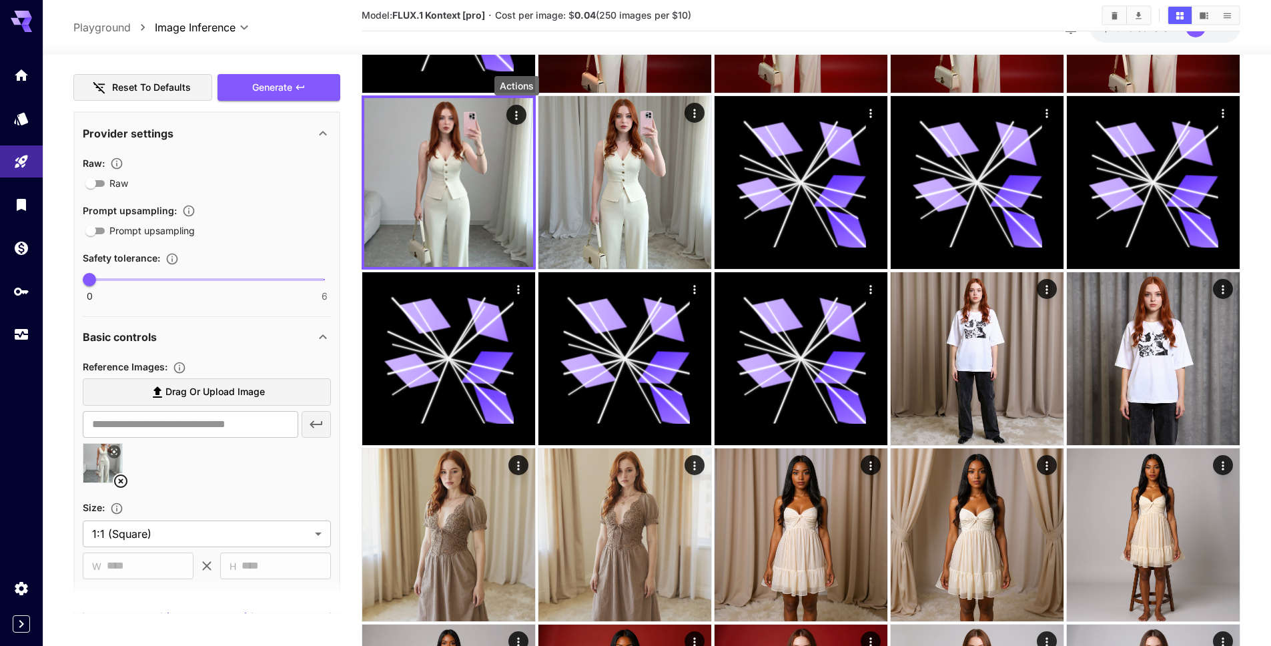
click at [116, 450] on icon at bounding box center [114, 452] width 8 height 8
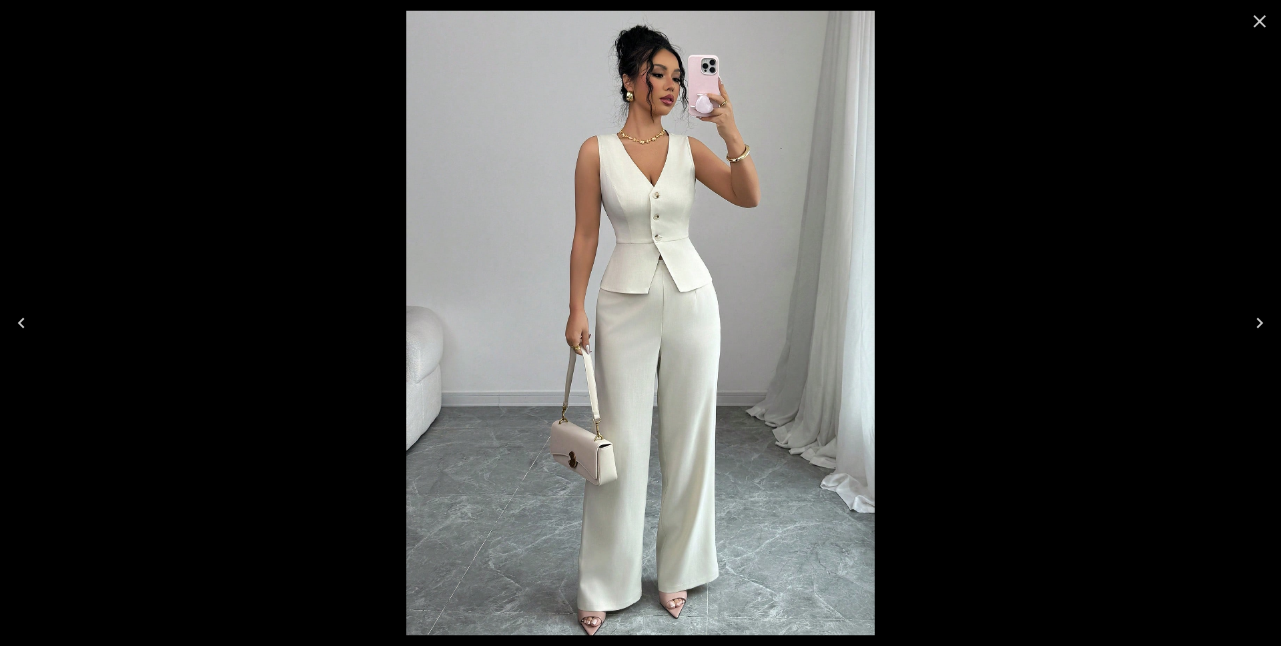
click at [1253, 29] on icon "Close" at bounding box center [1259, 21] width 21 height 21
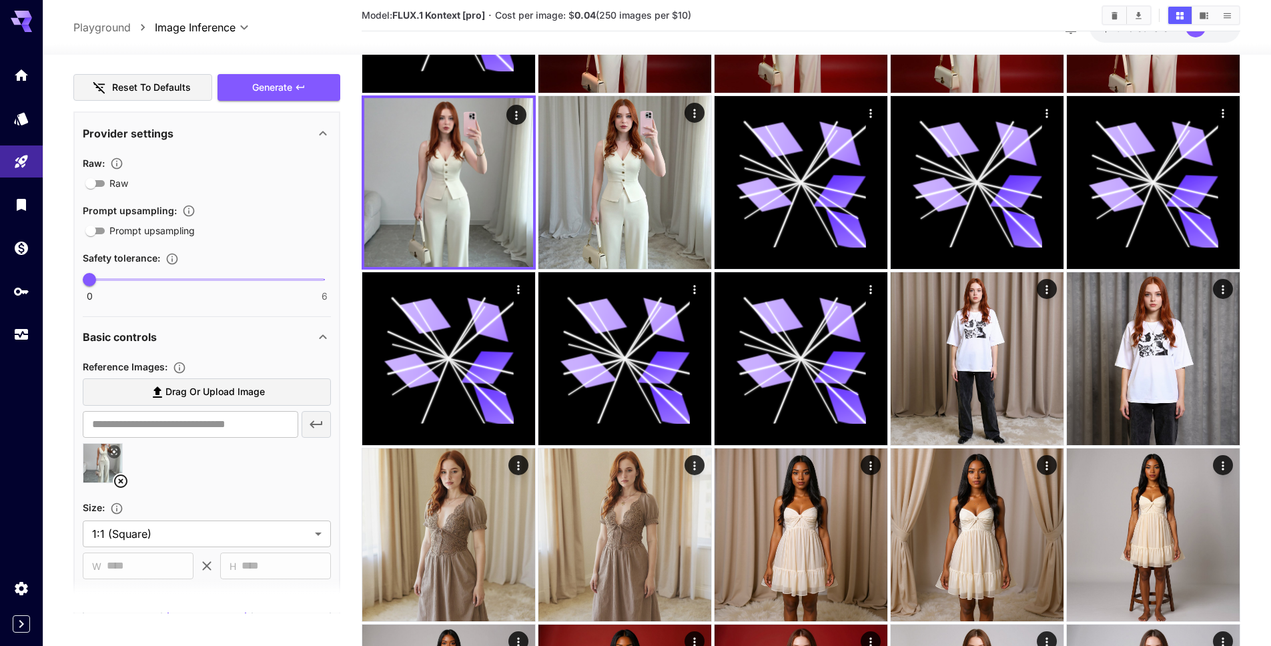
click at [110, 454] on icon at bounding box center [114, 452] width 8 height 8
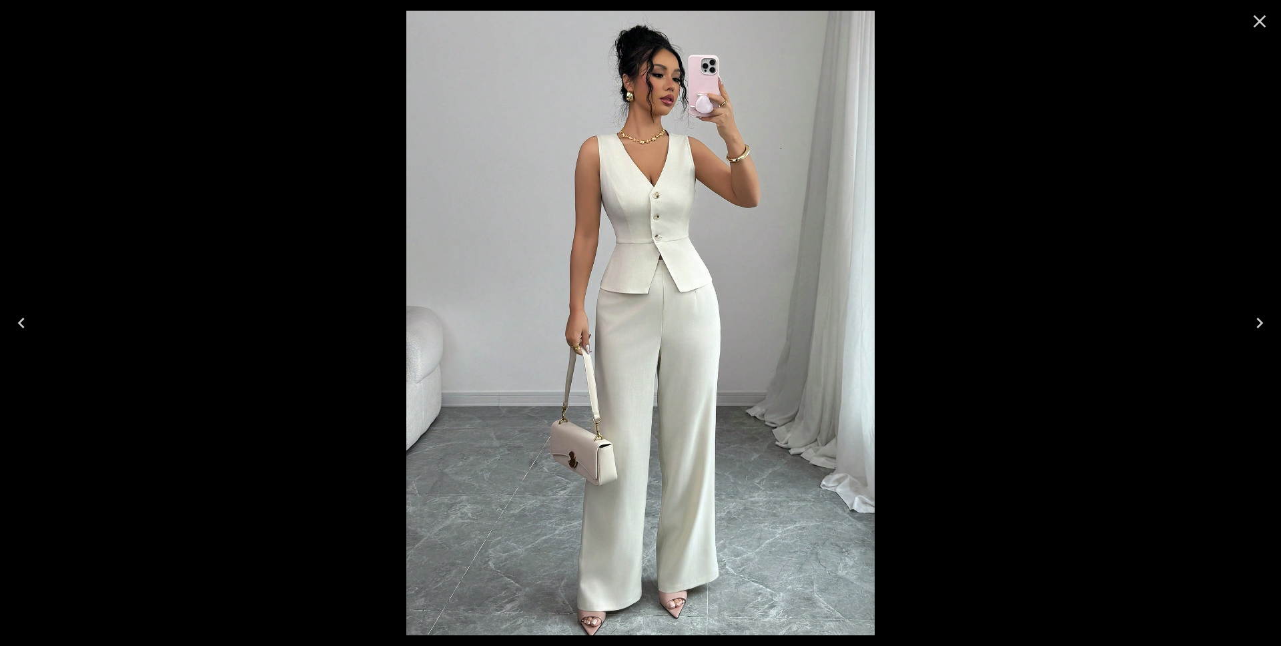
click at [1265, 21] on icon "Close" at bounding box center [1259, 21] width 21 height 21
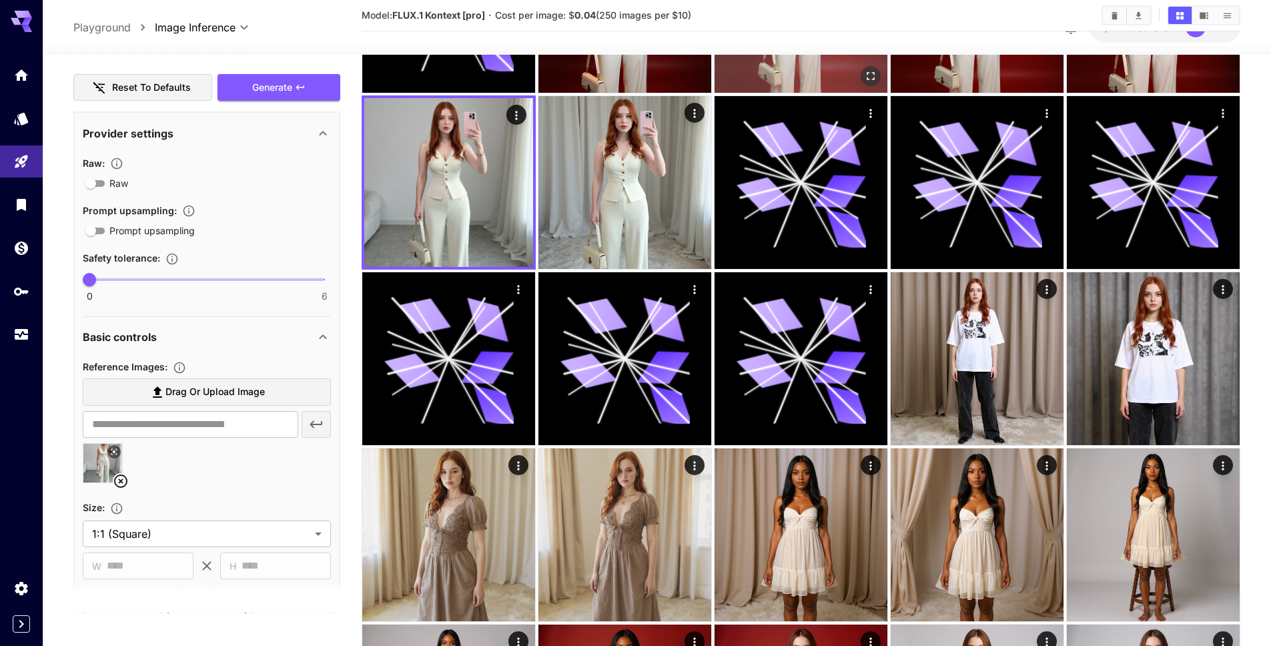
scroll to position [1826, 0]
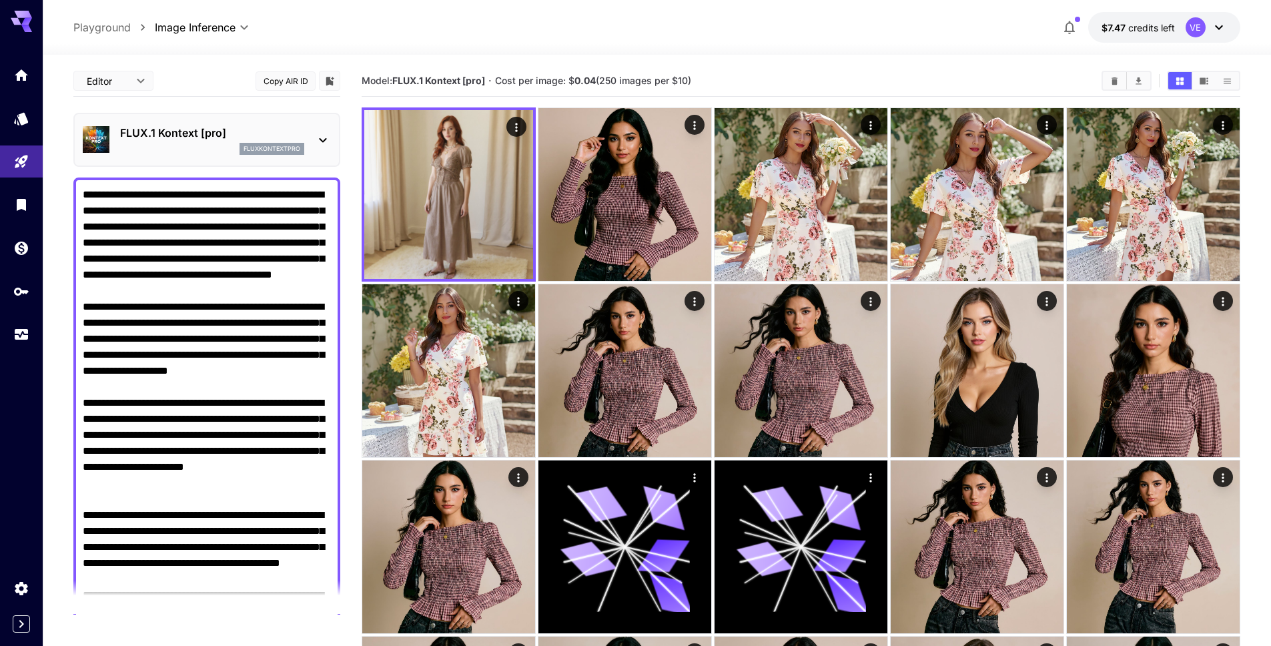
click at [192, 148] on div "fluxkontextpro" at bounding box center [212, 149] width 184 height 12
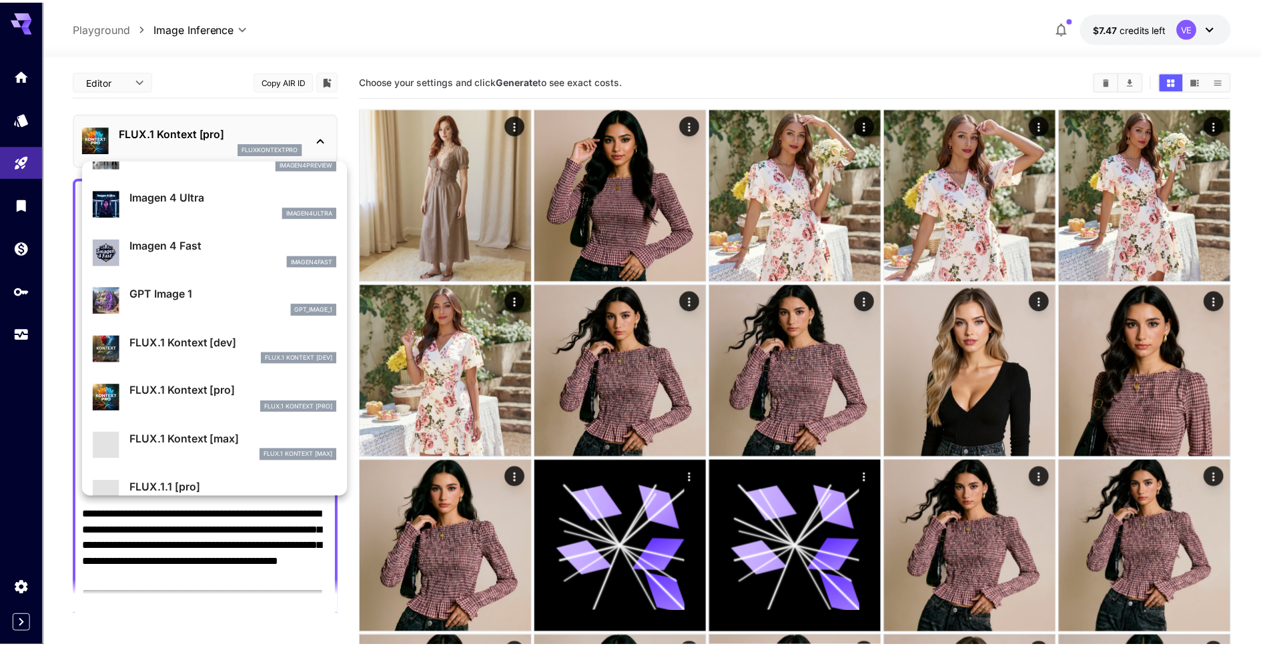
scroll to position [615, 0]
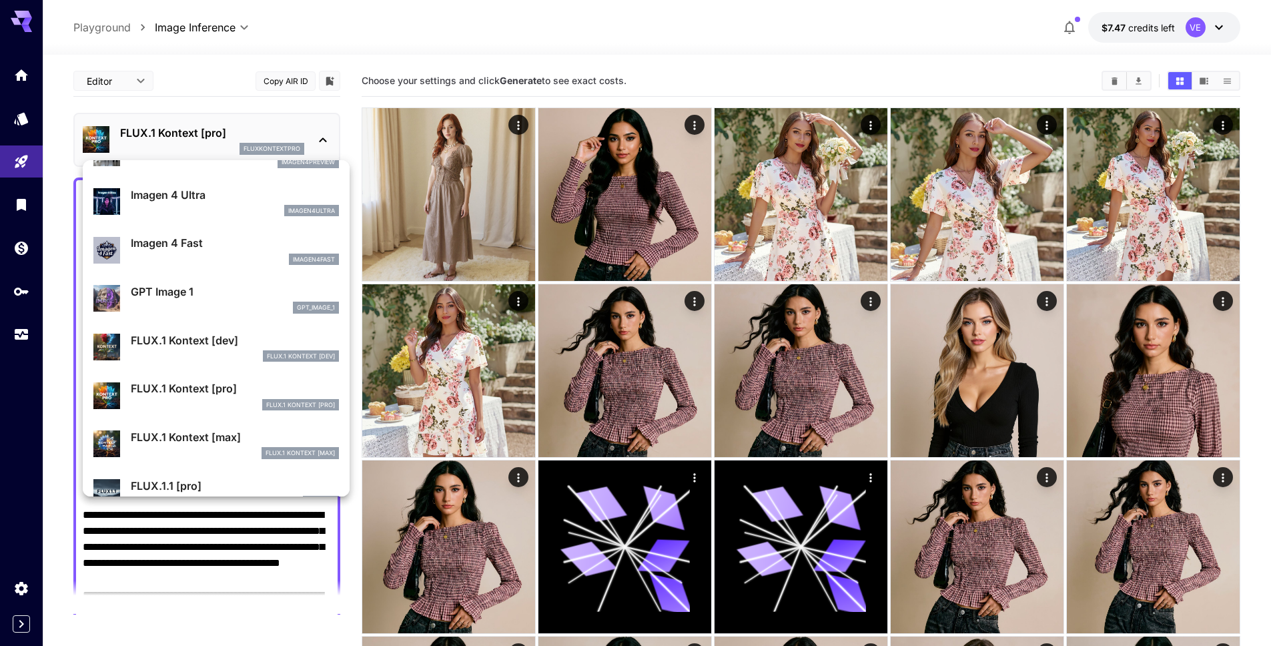
click at [211, 340] on p "FLUX.1 Kontext [dev]" at bounding box center [235, 340] width 208 height 16
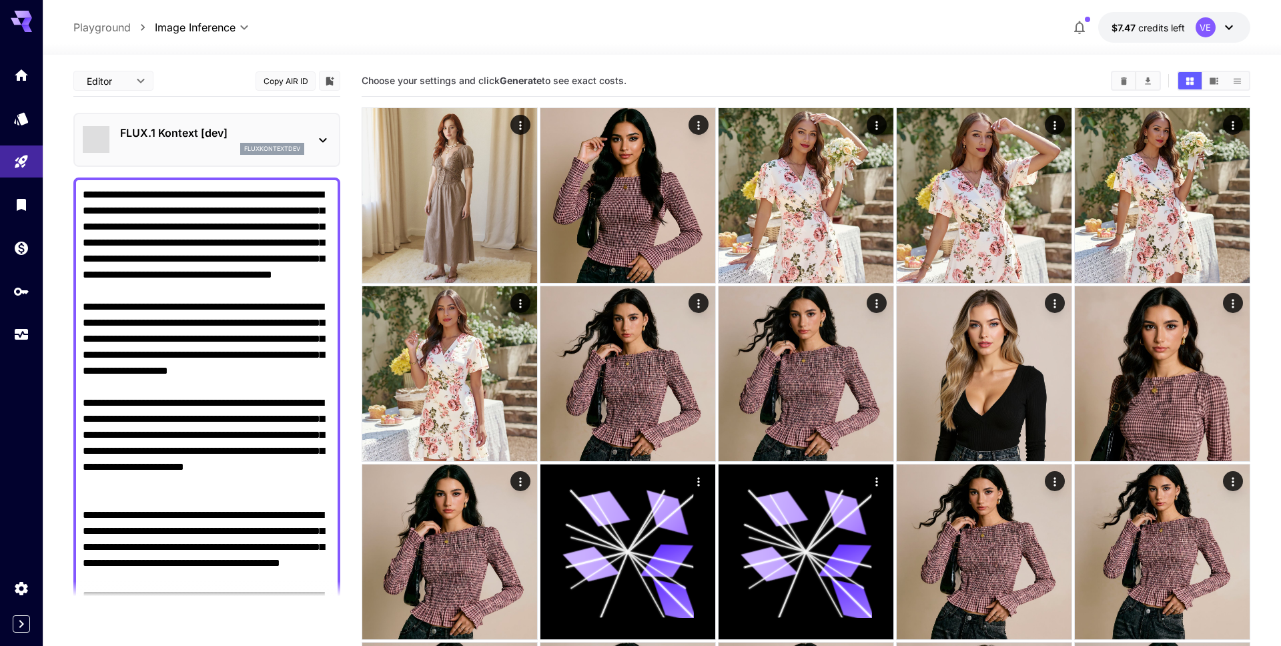
type input "****"
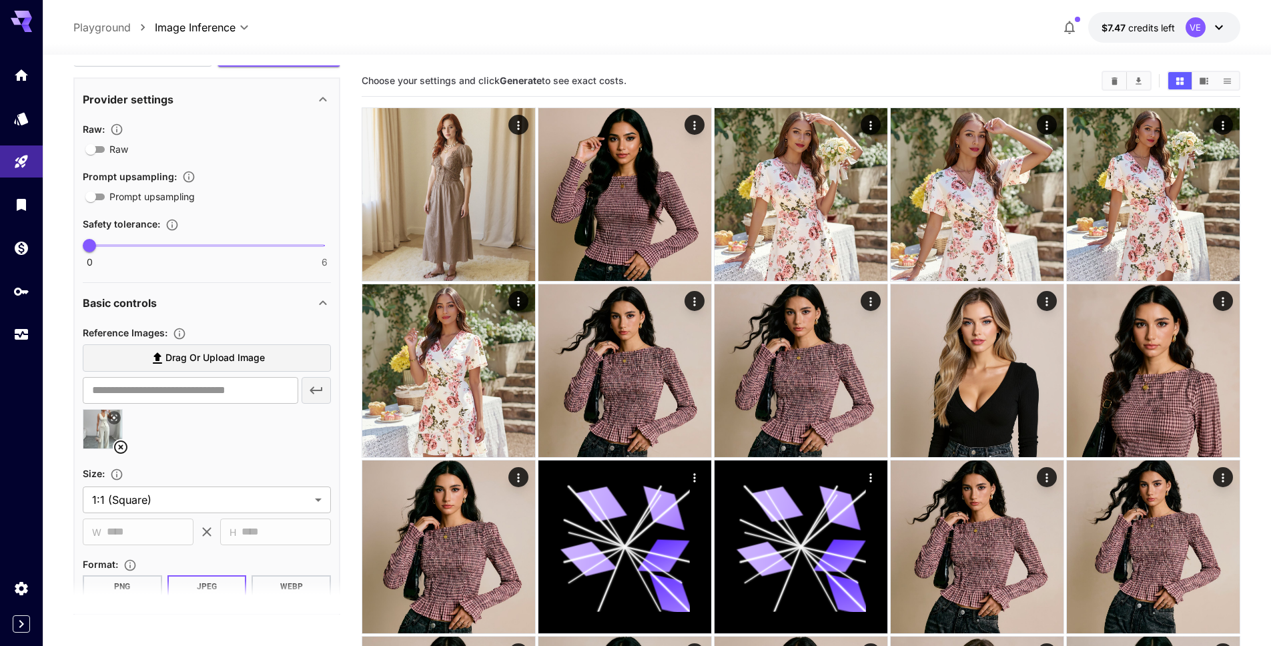
scroll to position [760, 0]
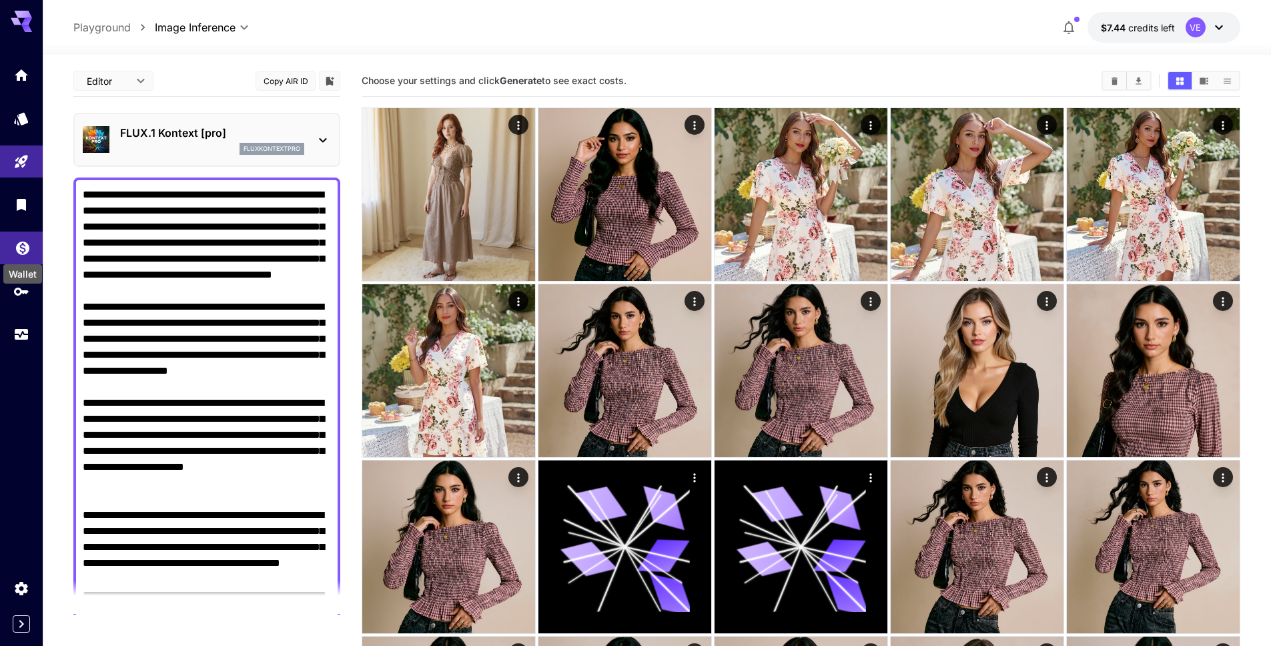
click at [23, 239] on icon "Wallet" at bounding box center [23, 247] width 16 height 16
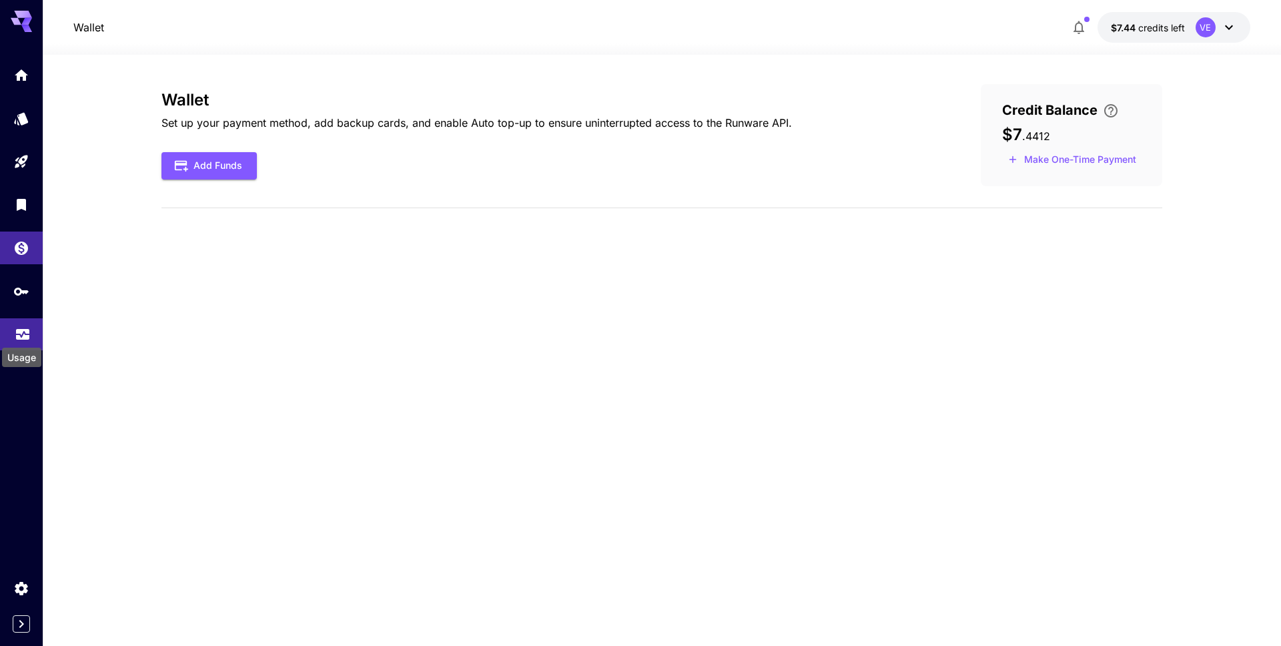
click at [21, 343] on div "Usage" at bounding box center [22, 353] width 42 height 30
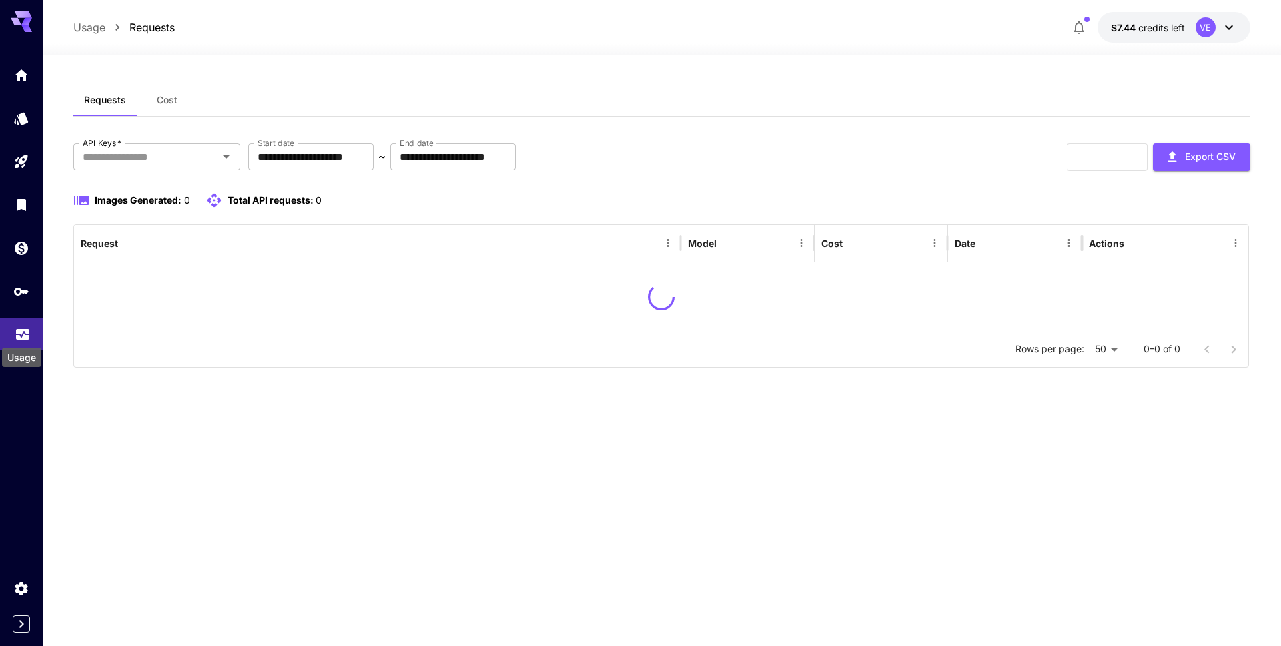
click at [24, 336] on icon "Usage" at bounding box center [23, 330] width 16 height 16
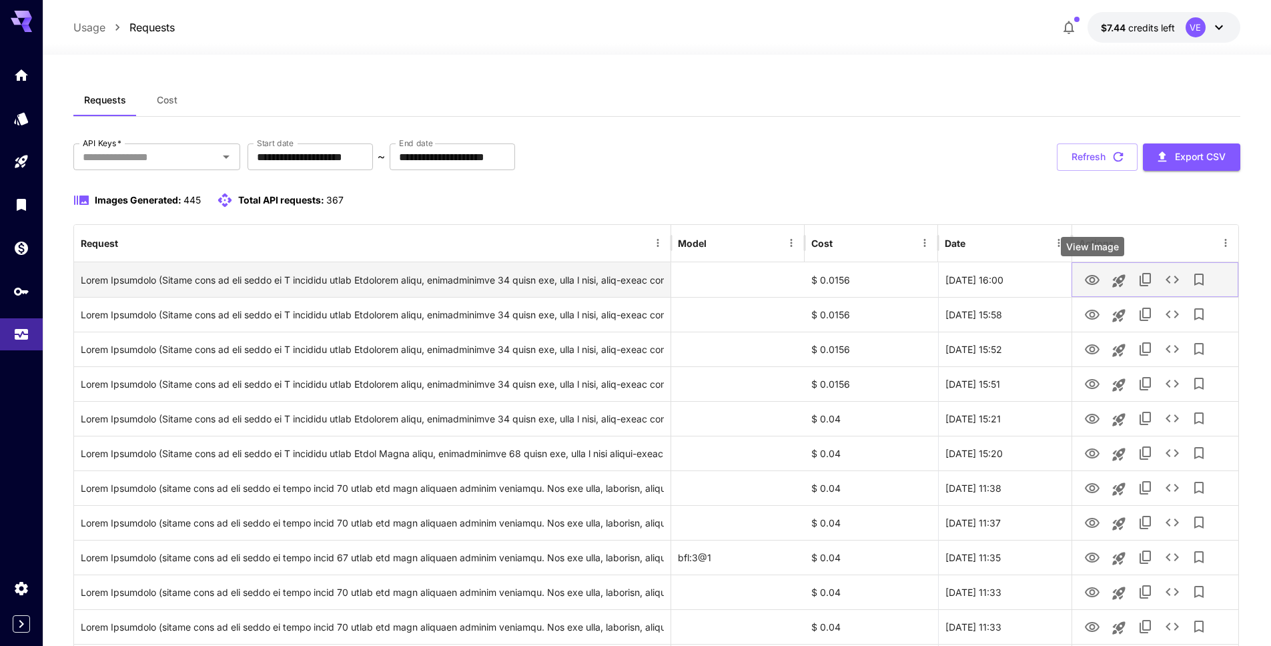
click at [1091, 284] on icon "View Image" at bounding box center [1092, 280] width 16 height 16
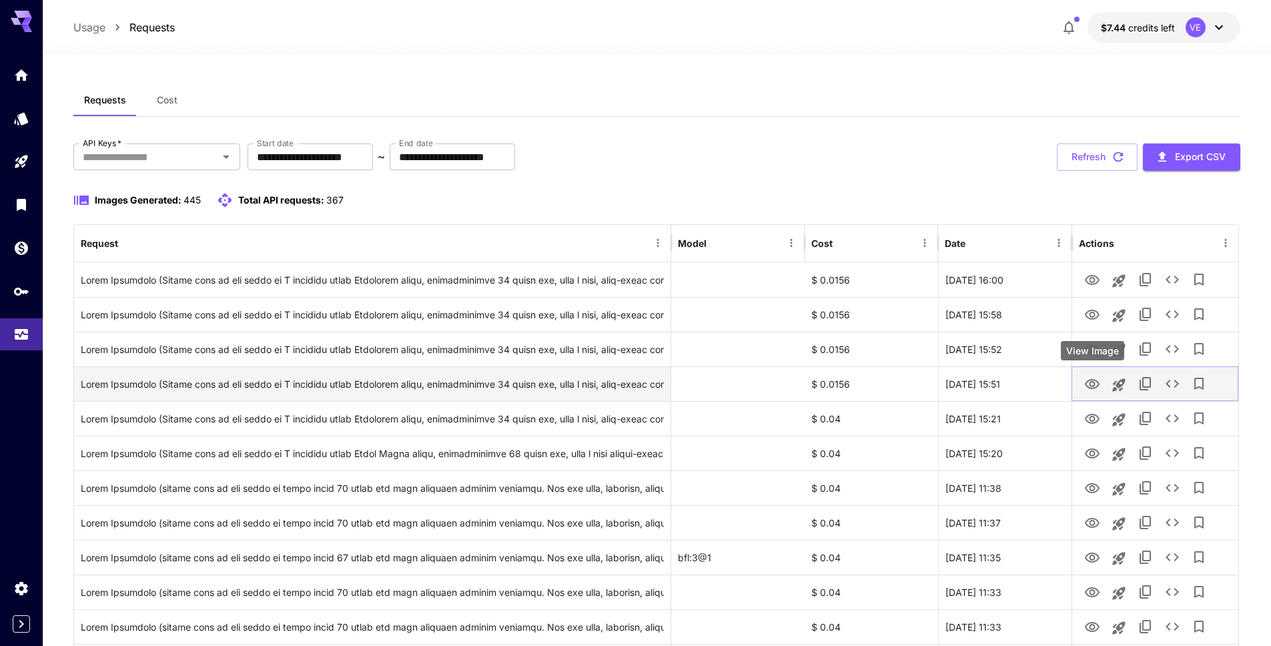
click at [1085, 387] on icon "View Image" at bounding box center [1092, 384] width 16 height 16
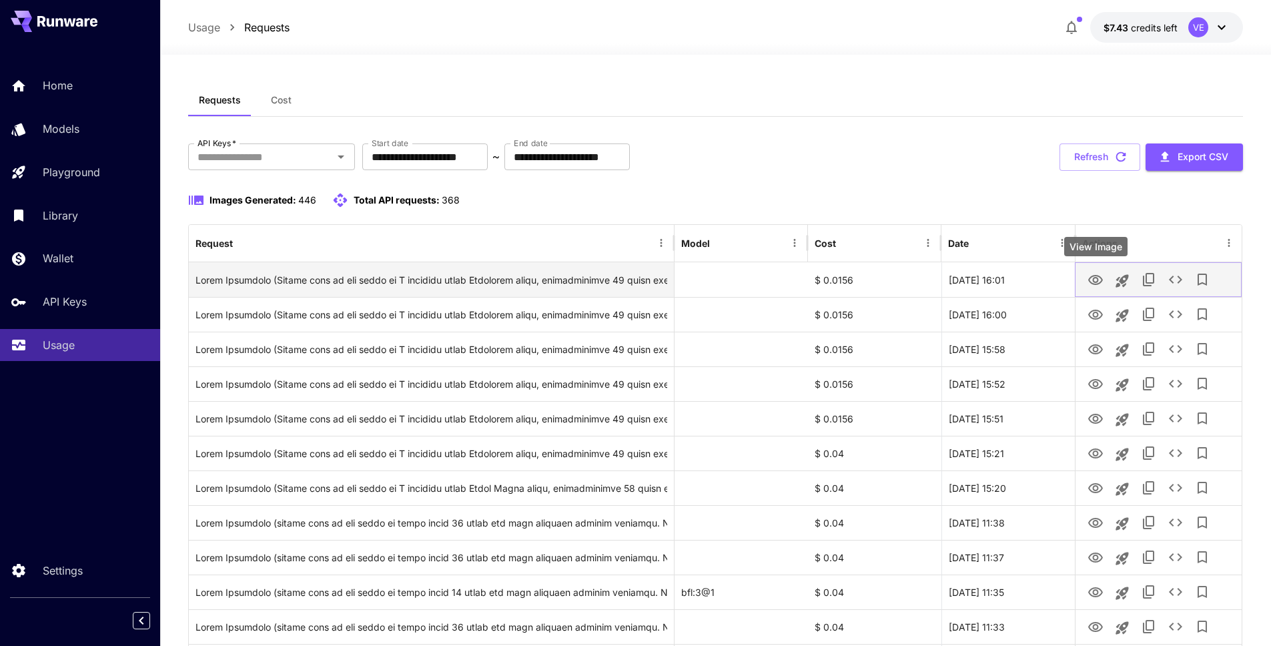
click at [1097, 282] on icon "View Image" at bounding box center [1095, 280] width 16 height 16
click at [1101, 281] on icon "View Image" at bounding box center [1095, 280] width 15 height 10
